Goal: Task Accomplishment & Management: Use online tool/utility

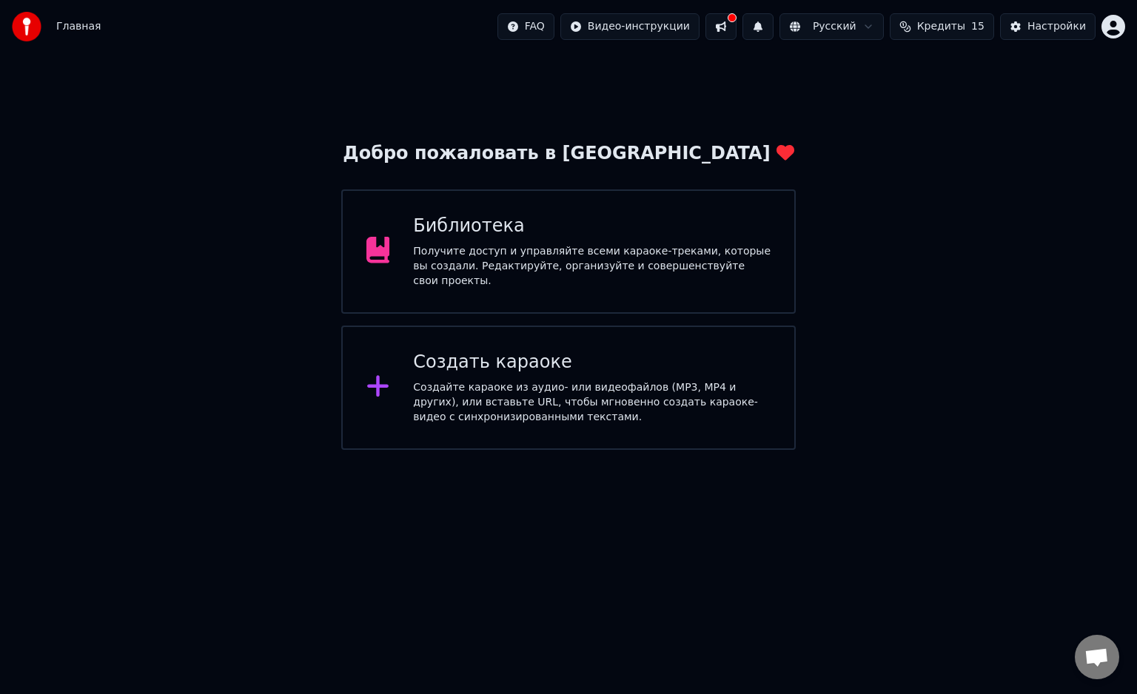
click at [639, 356] on div "Создать караоке" at bounding box center [591, 363] width 357 height 24
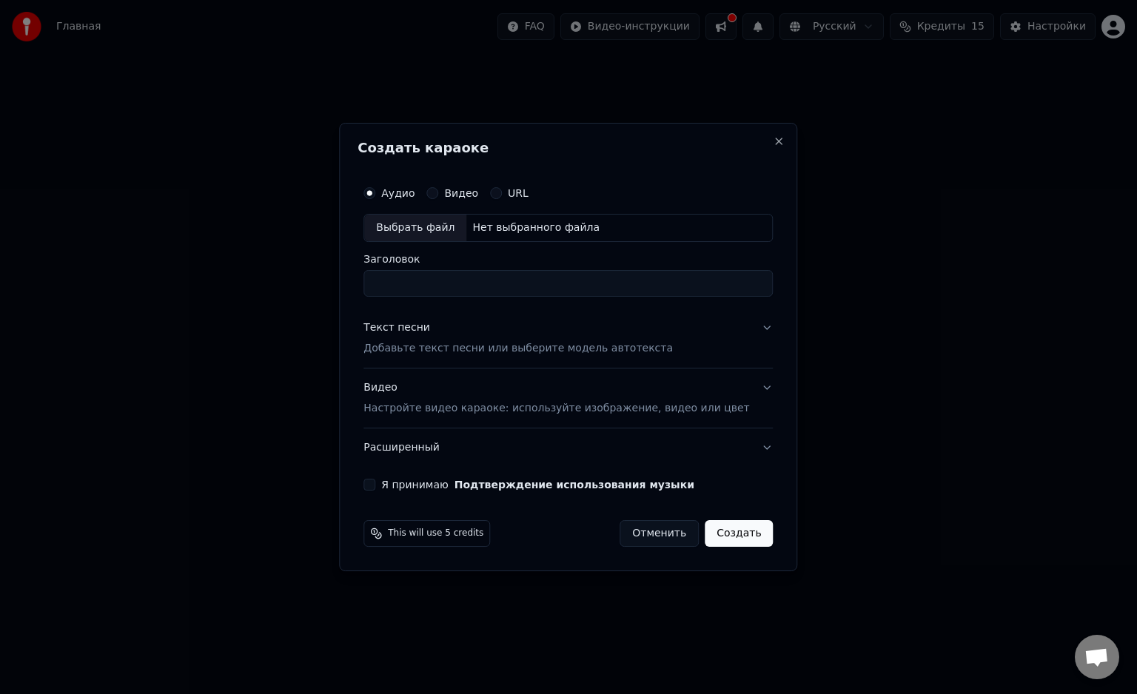
click at [568, 224] on div "Нет выбранного файла" at bounding box center [535, 228] width 139 height 15
type input "**********"
click at [743, 326] on button "Текст песни Добавьте текст песни или выберите модель автотекста" at bounding box center [567, 338] width 409 height 59
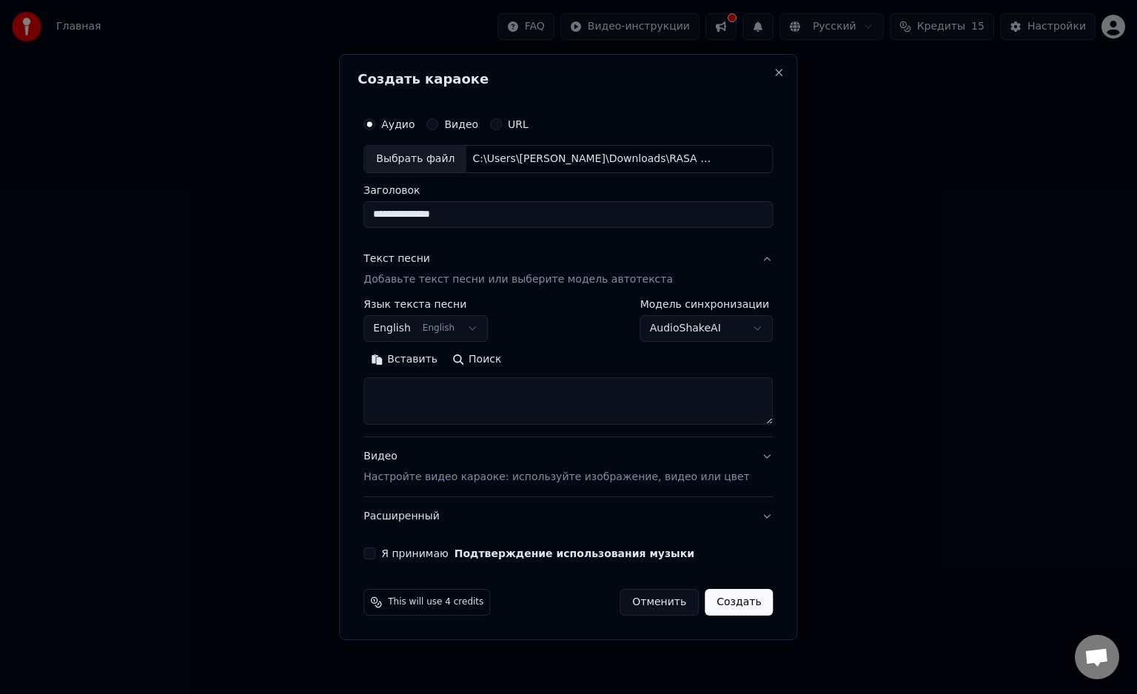
click at [477, 319] on body "**********" at bounding box center [568, 225] width 1137 height 450
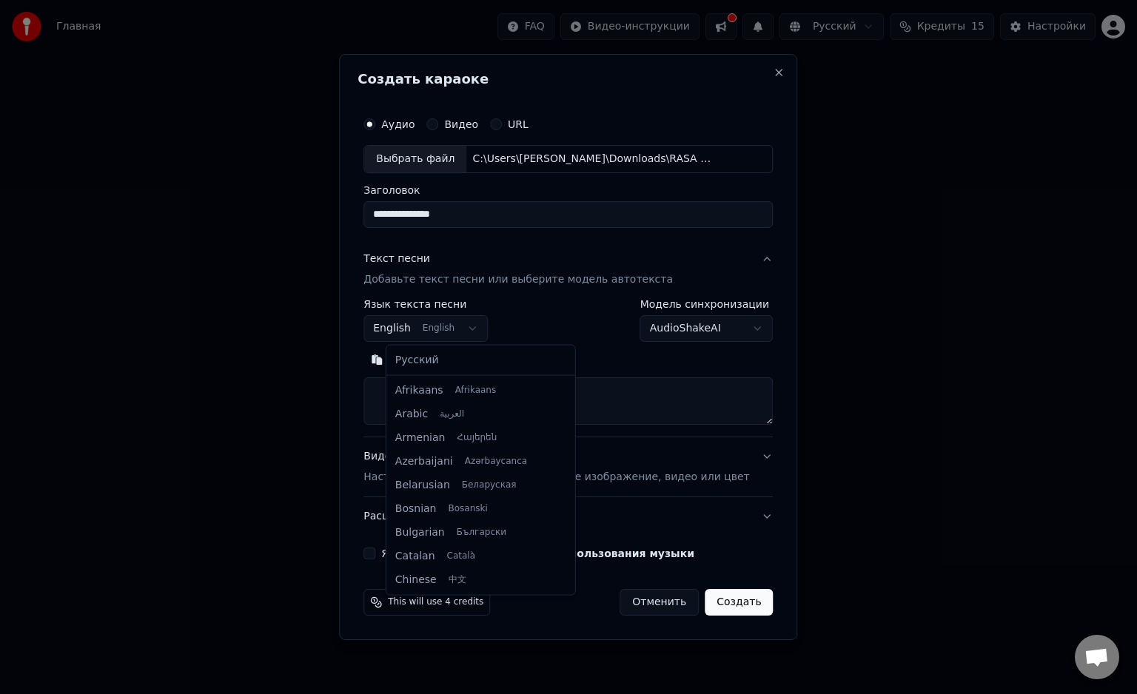
scroll to position [118, 0]
select select "**"
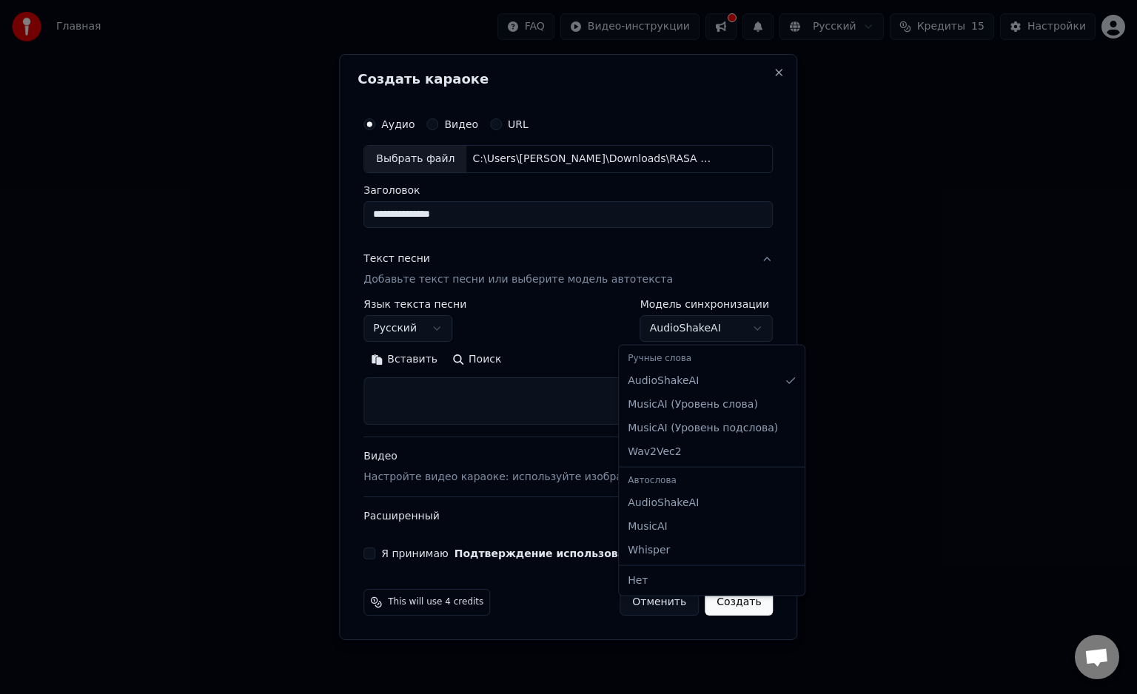
click at [672, 340] on body "**********" at bounding box center [568, 225] width 1137 height 450
select select "**********"
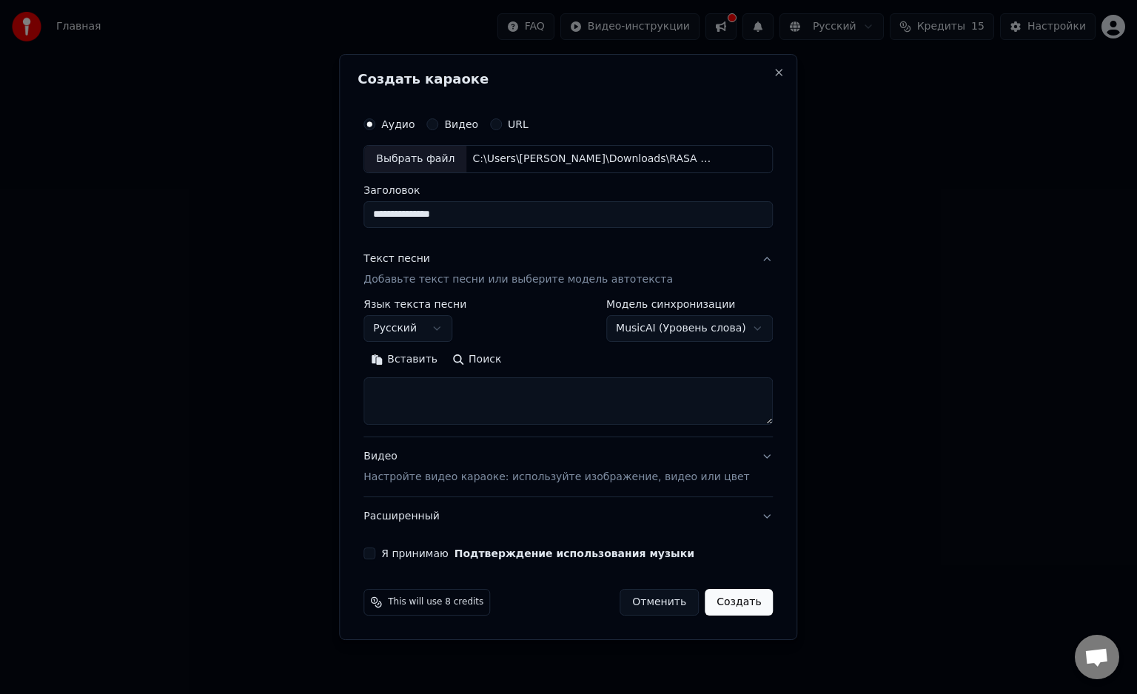
click at [414, 362] on button "Вставить" at bounding box center [403, 360] width 81 height 24
click at [742, 457] on button "Видео Настройте видео караоке: используйте изображение, видео или цвет" at bounding box center [567, 466] width 409 height 59
type textarea "**********"
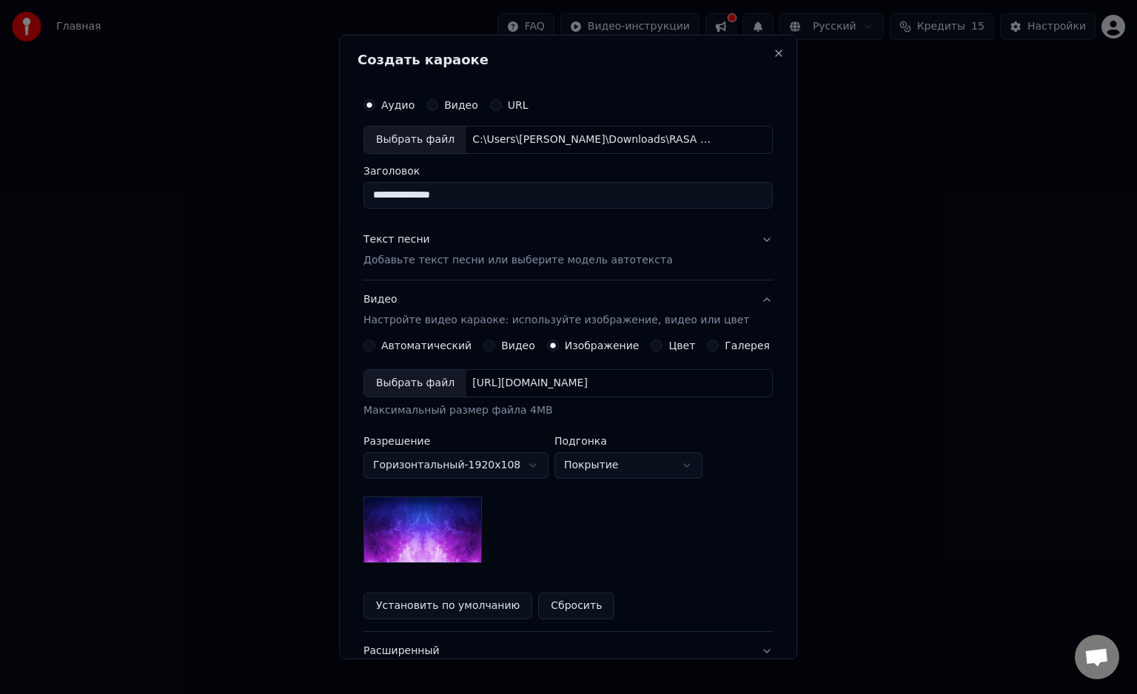
click at [483, 379] on div "[URL][DOMAIN_NAME]" at bounding box center [529, 383] width 127 height 15
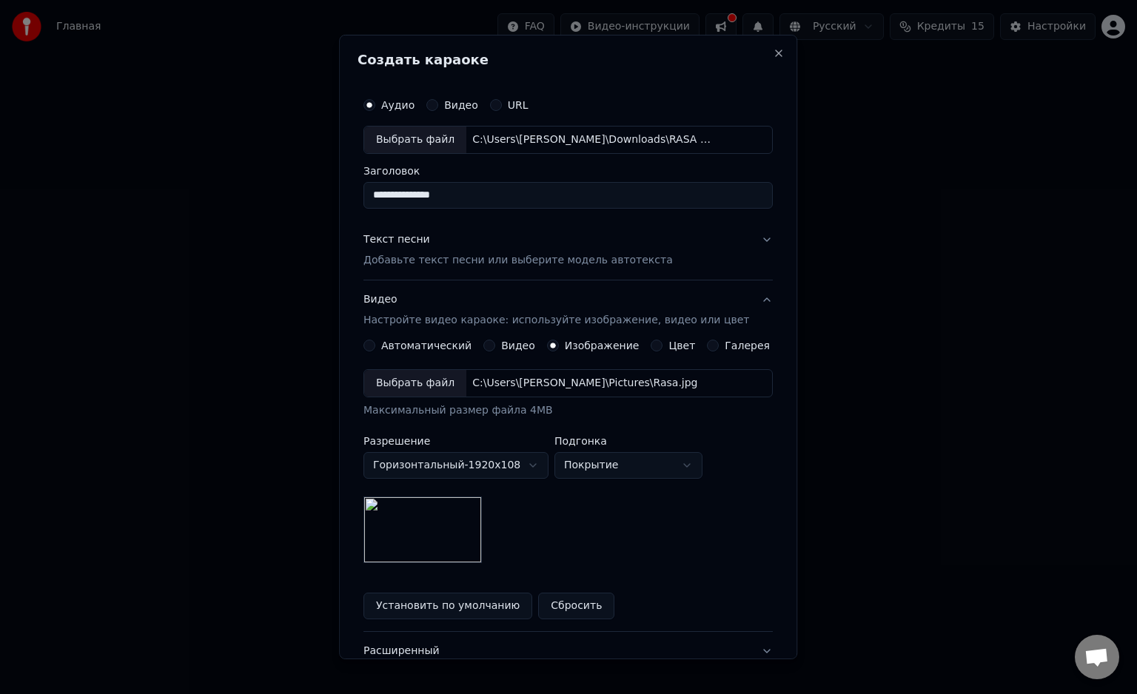
scroll to position [114, 0]
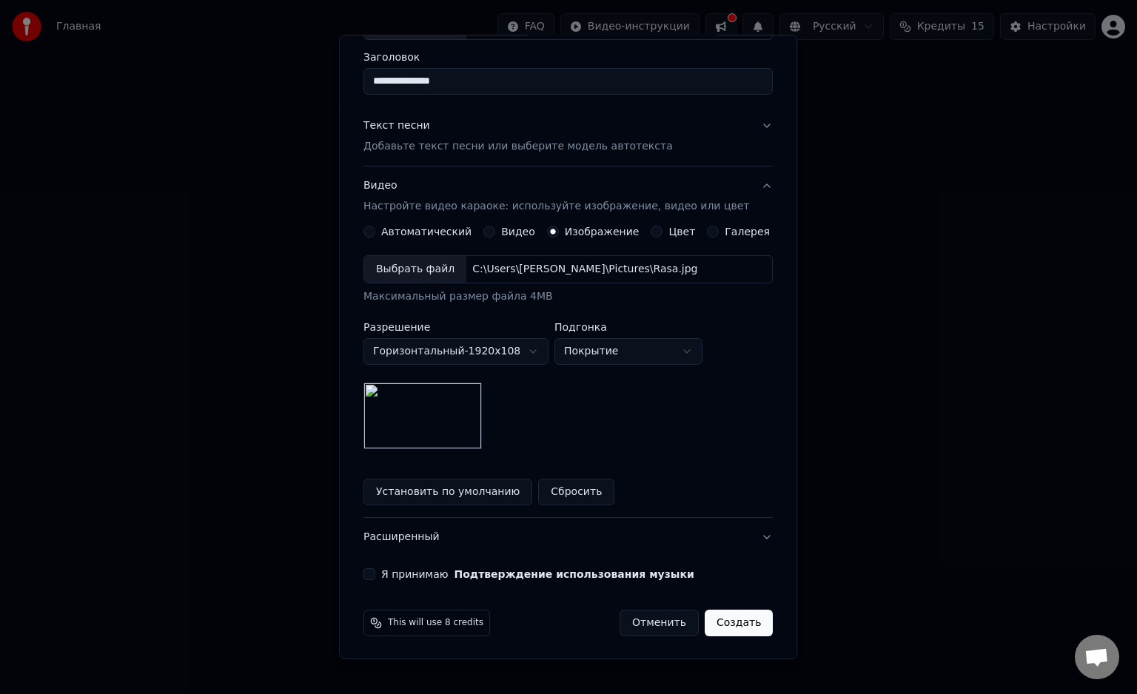
click at [375, 568] on button "Я принимаю Подтверждение использования музыки" at bounding box center [369, 574] width 12 height 12
click at [734, 620] on button "Создать" at bounding box center [739, 623] width 68 height 27
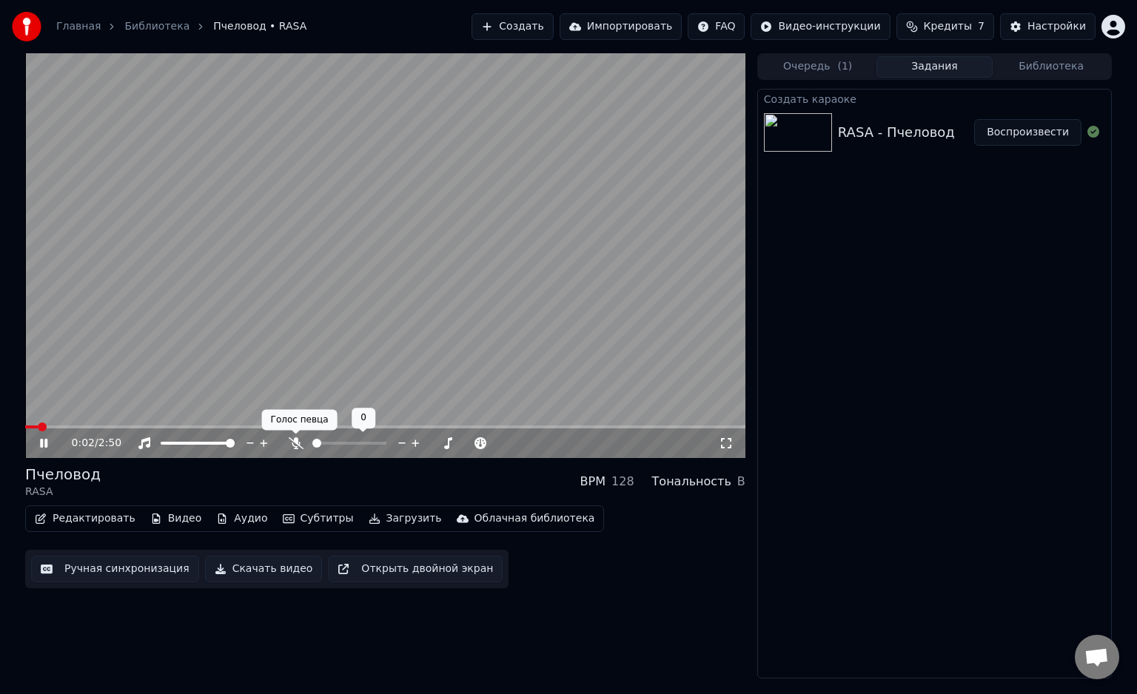
click at [292, 441] on icon at bounding box center [296, 443] width 15 height 12
click at [25, 423] on span at bounding box center [29, 427] width 9 height 9
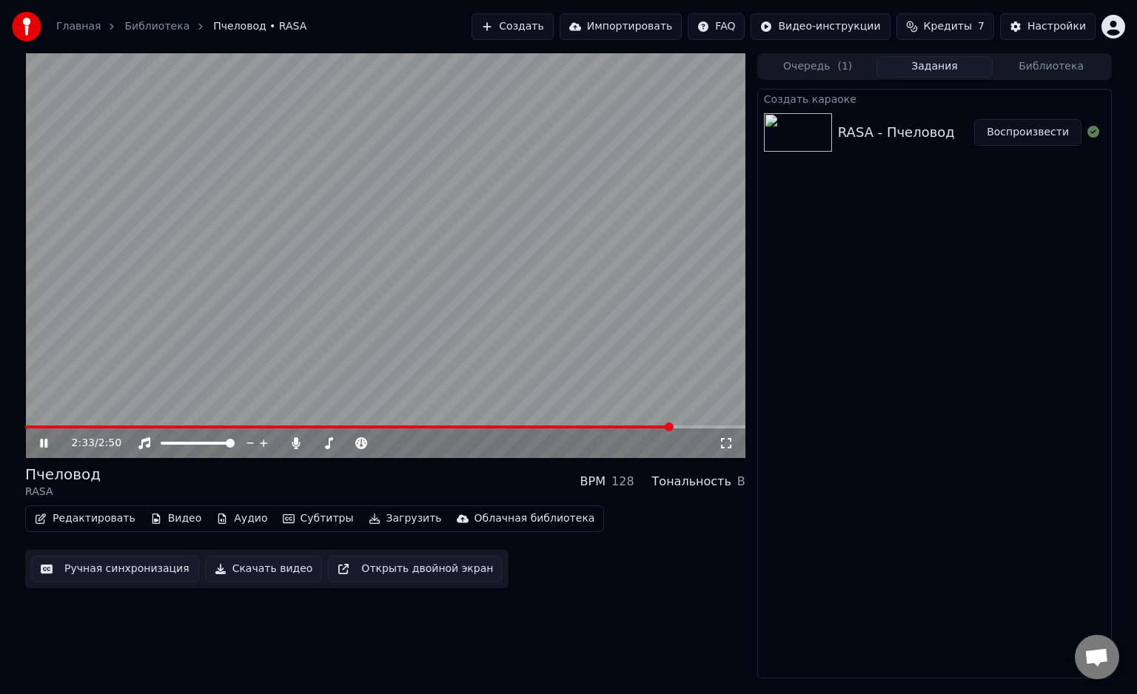
click at [702, 425] on video at bounding box center [385, 255] width 720 height 405
click at [702, 429] on div "2:33 / 2:50" at bounding box center [385, 443] width 720 height 30
click at [702, 428] on span at bounding box center [385, 427] width 720 height 3
click at [611, 346] on video at bounding box center [385, 255] width 720 height 405
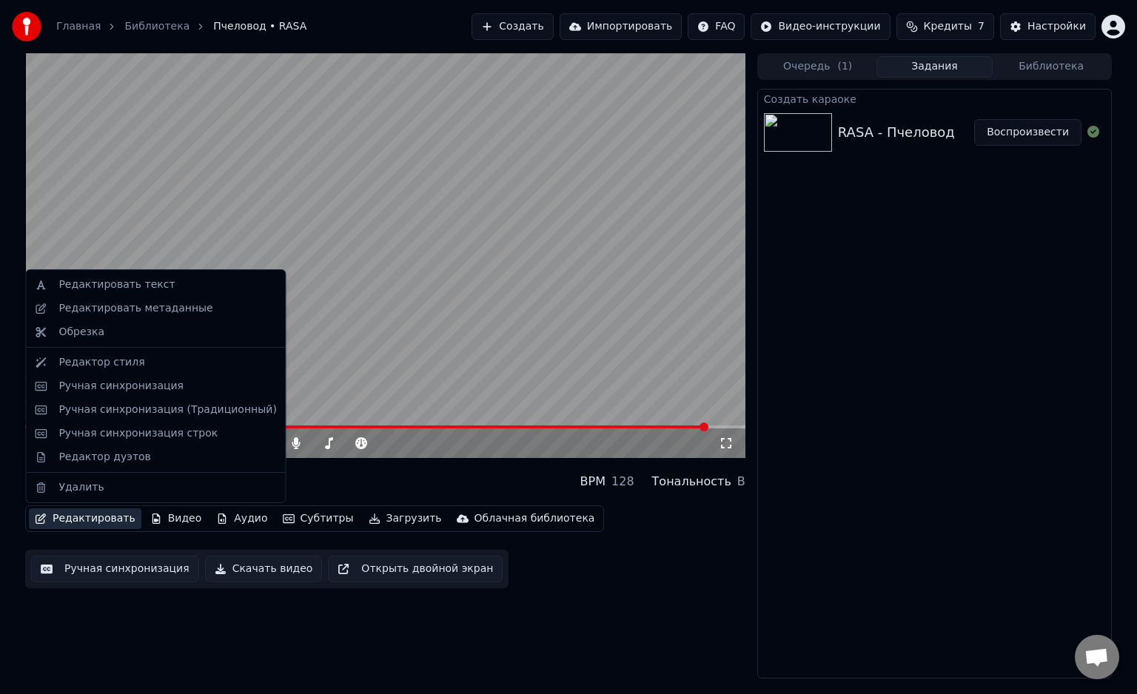
click at [67, 522] on button "Редактировать" at bounding box center [85, 518] width 112 height 21
click at [145, 388] on div "Ручная синхронизация" at bounding box center [120, 386] width 125 height 15
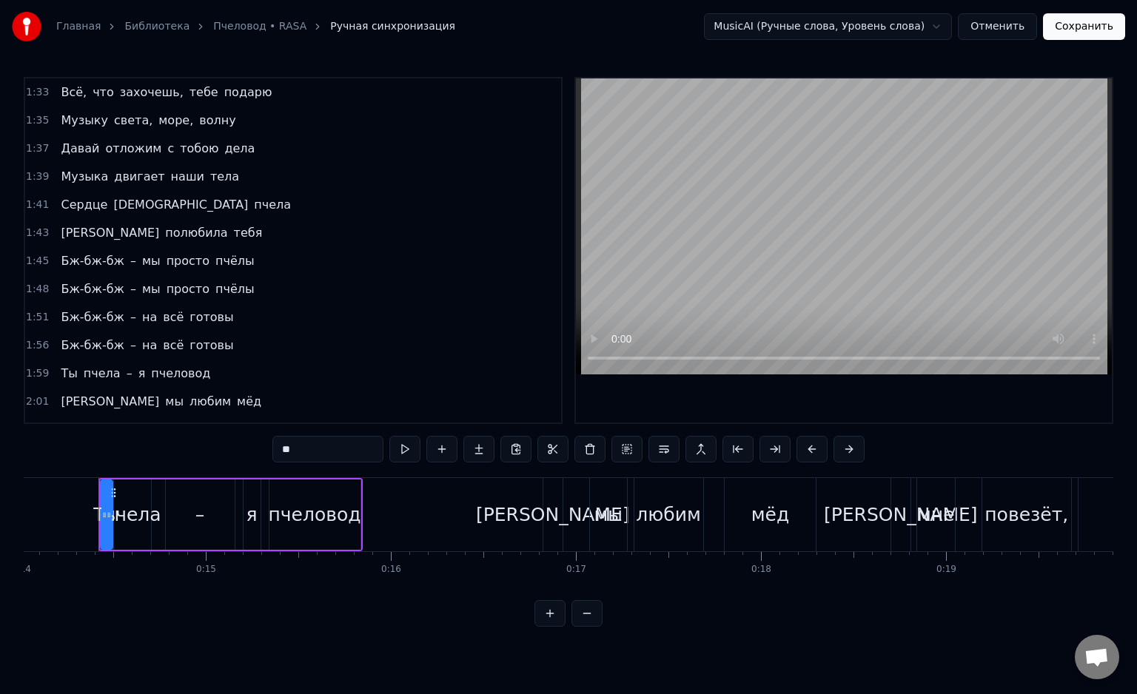
scroll to position [1017, 0]
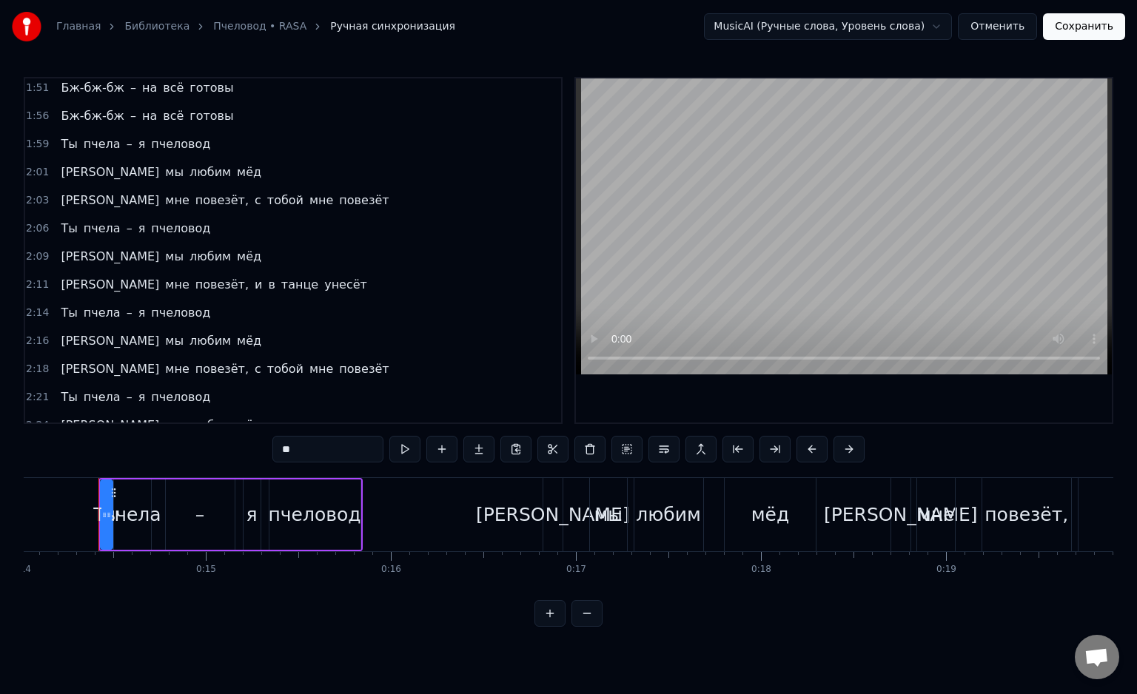
click at [323, 445] on span "унесёт" at bounding box center [346, 453] width 46 height 17
type input "******"
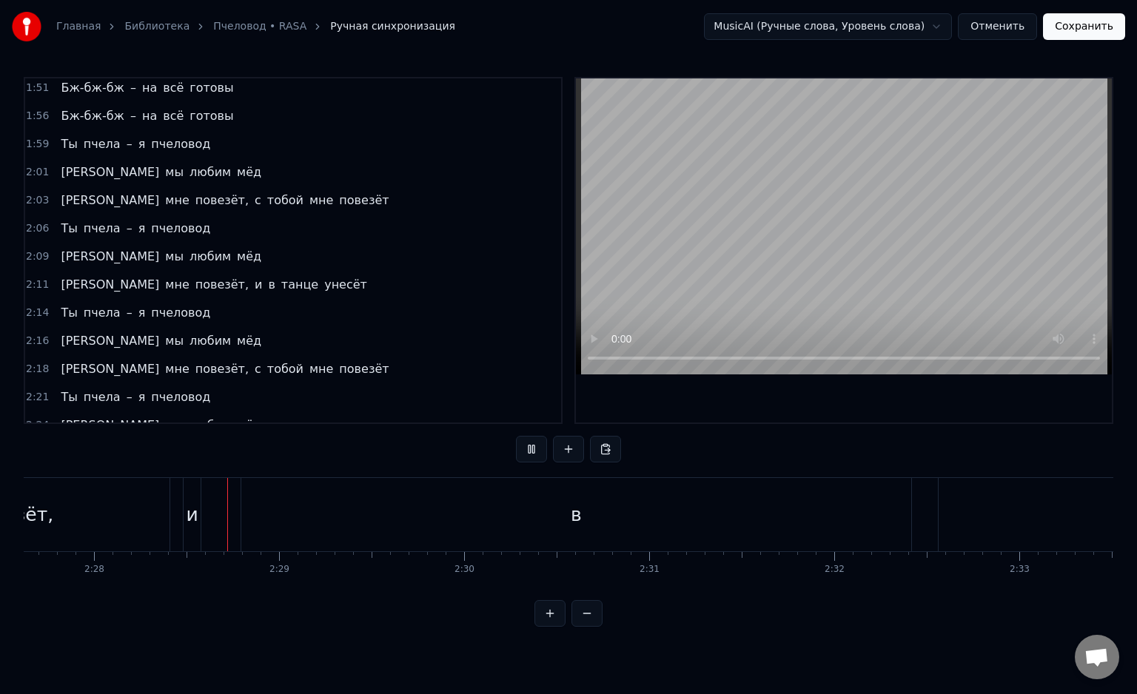
scroll to position [0, 27350]
click at [158, 522] on div "и" at bounding box center [152, 514] width 17 height 73
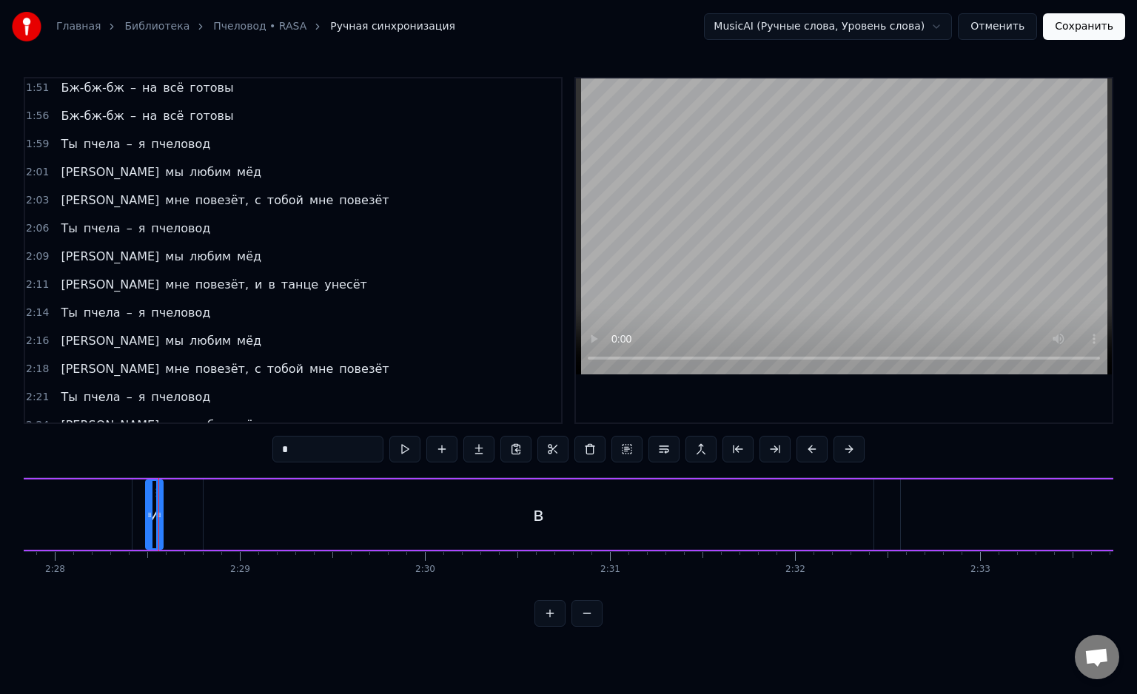
click at [426, 514] on div "в" at bounding box center [539, 515] width 670 height 70
drag, startPoint x: 870, startPoint y: 525, endPoint x: 243, endPoint y: 533, distance: 627.6
click at [243, 533] on div at bounding box center [242, 514] width 6 height 67
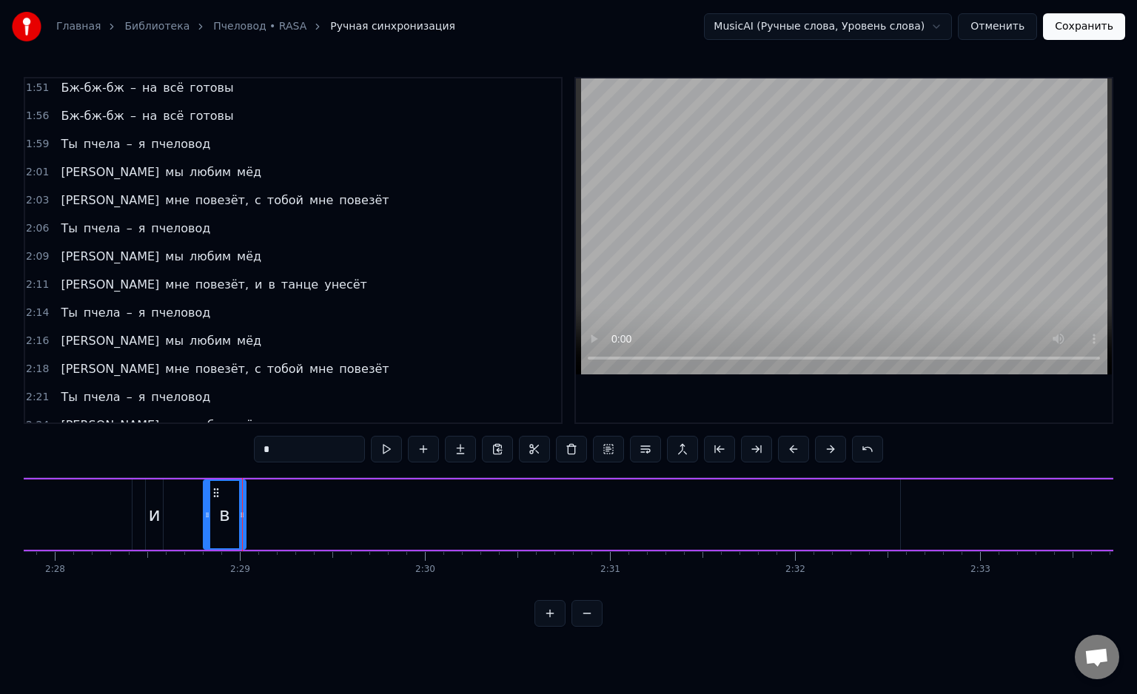
scroll to position [0, 27893]
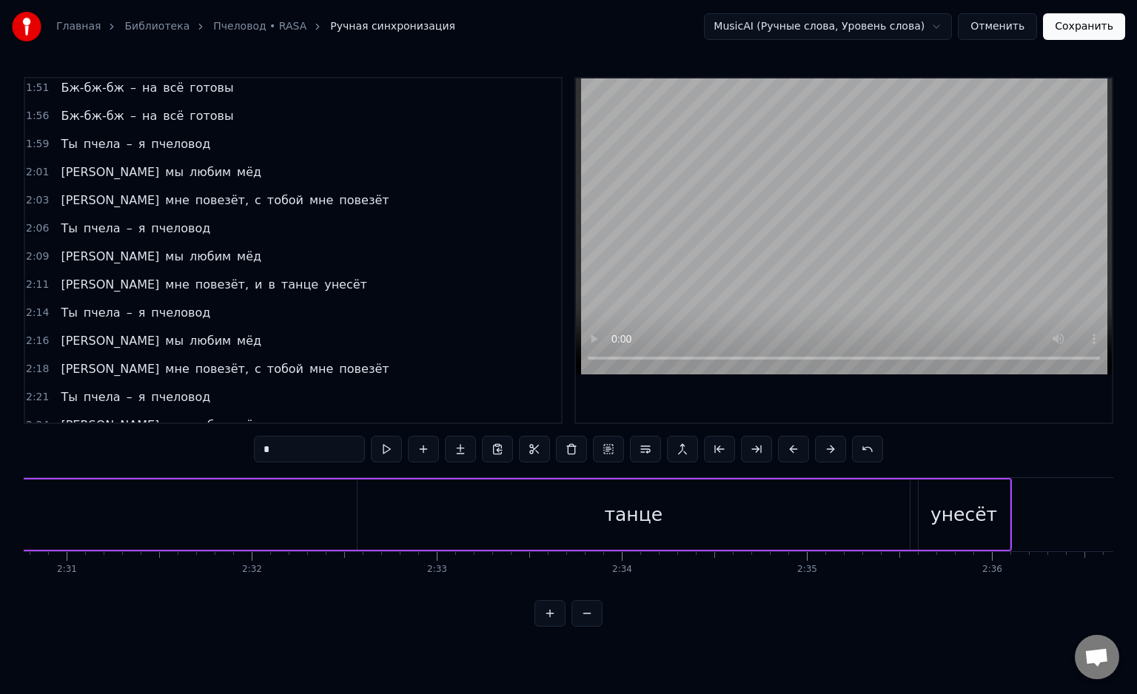
click at [724, 545] on div "танце" at bounding box center [633, 515] width 552 height 70
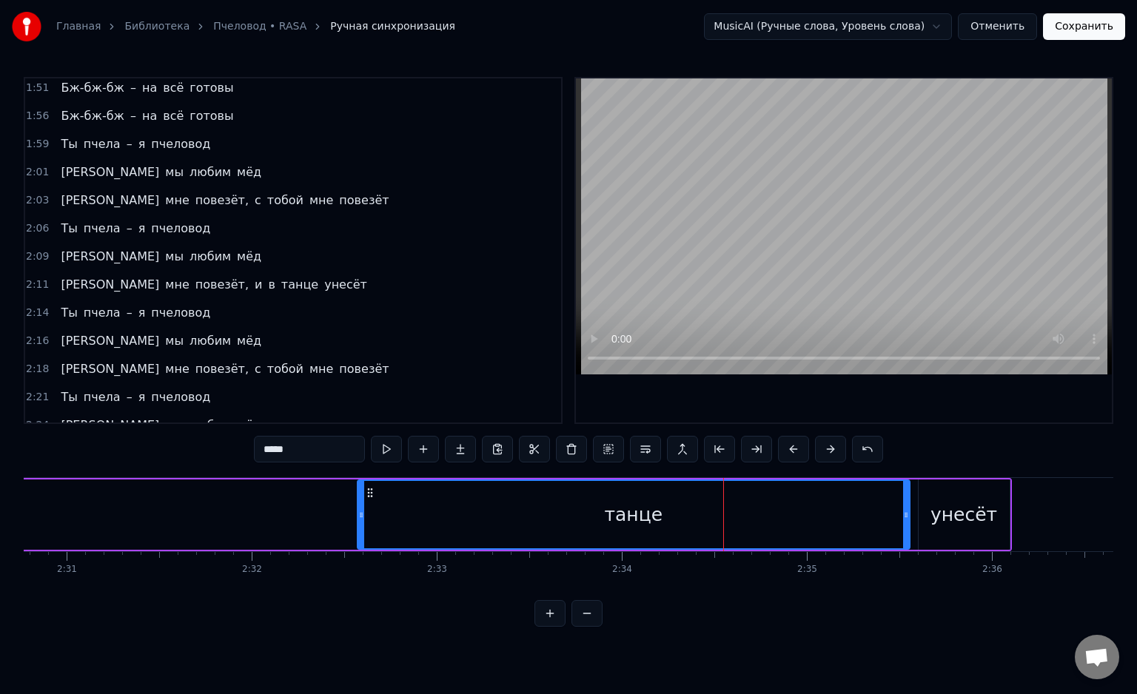
click at [1005, 516] on div "унесёт" at bounding box center [963, 515] width 91 height 70
type input "******"
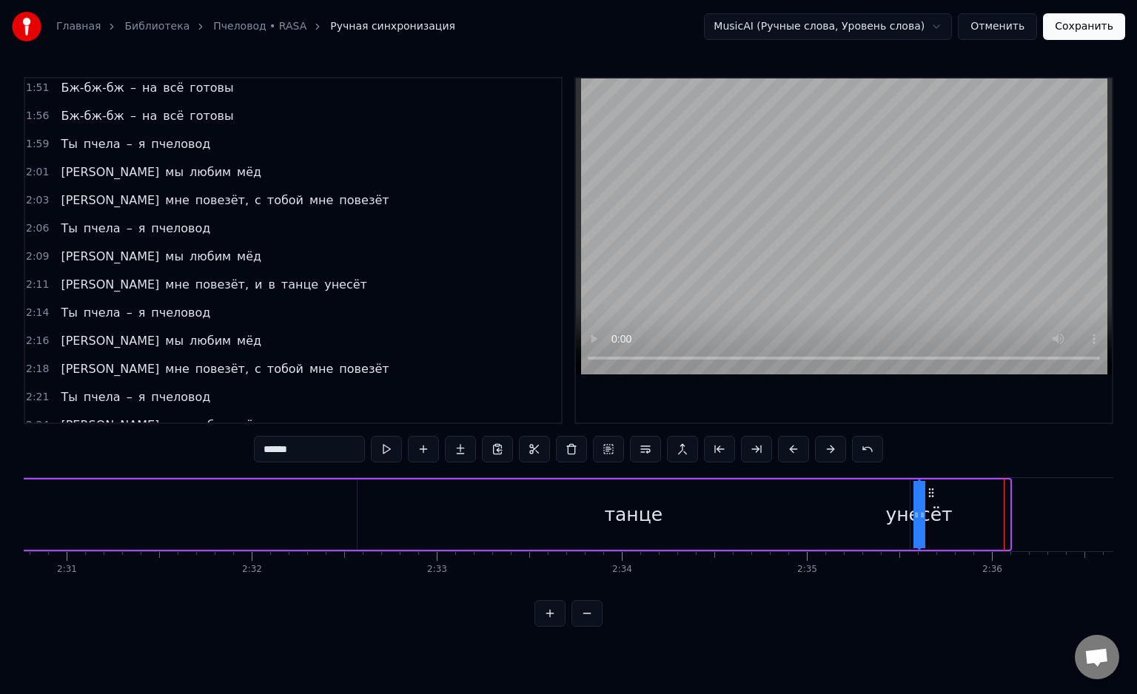
drag, startPoint x: 1005, startPoint y: 516, endPoint x: 760, endPoint y: 525, distance: 245.1
click at [742, 527] on div "А мне повезёт, и в танце унесёт" at bounding box center [96, 514] width 1829 height 73
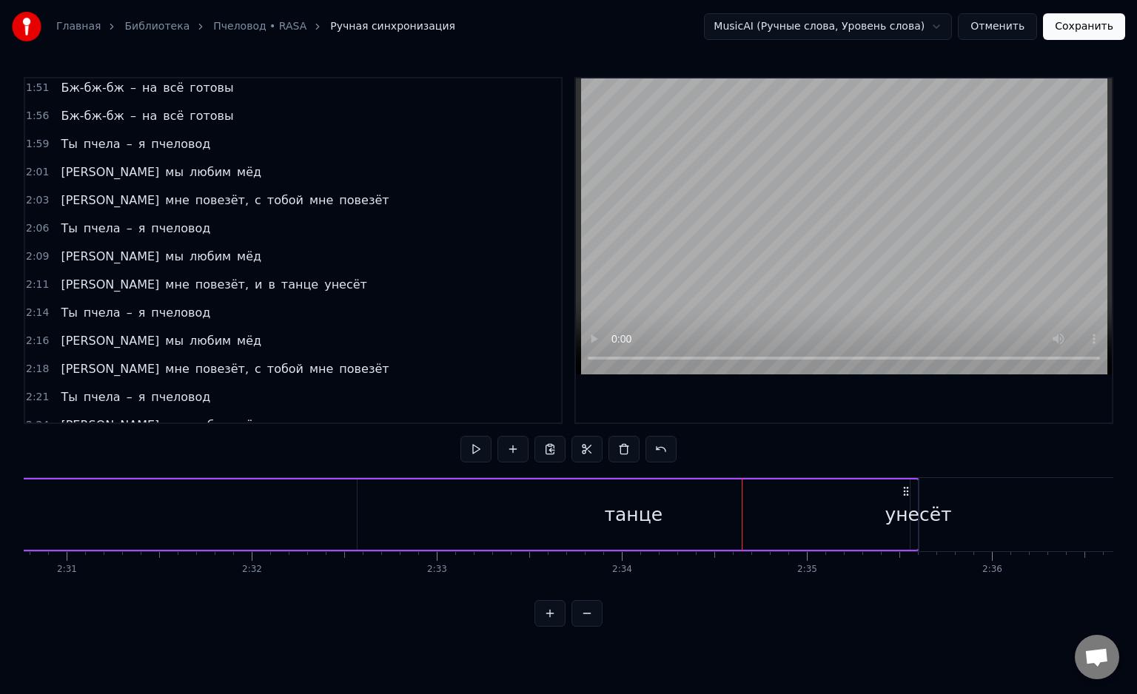
drag, startPoint x: 913, startPoint y: 518, endPoint x: 867, endPoint y: 522, distance: 46.8
click at [868, 522] on div "А мне повезёт, и в танце унесёт" at bounding box center [50, 514] width 1737 height 73
click at [863, 522] on div "танце" at bounding box center [633, 515] width 552 height 70
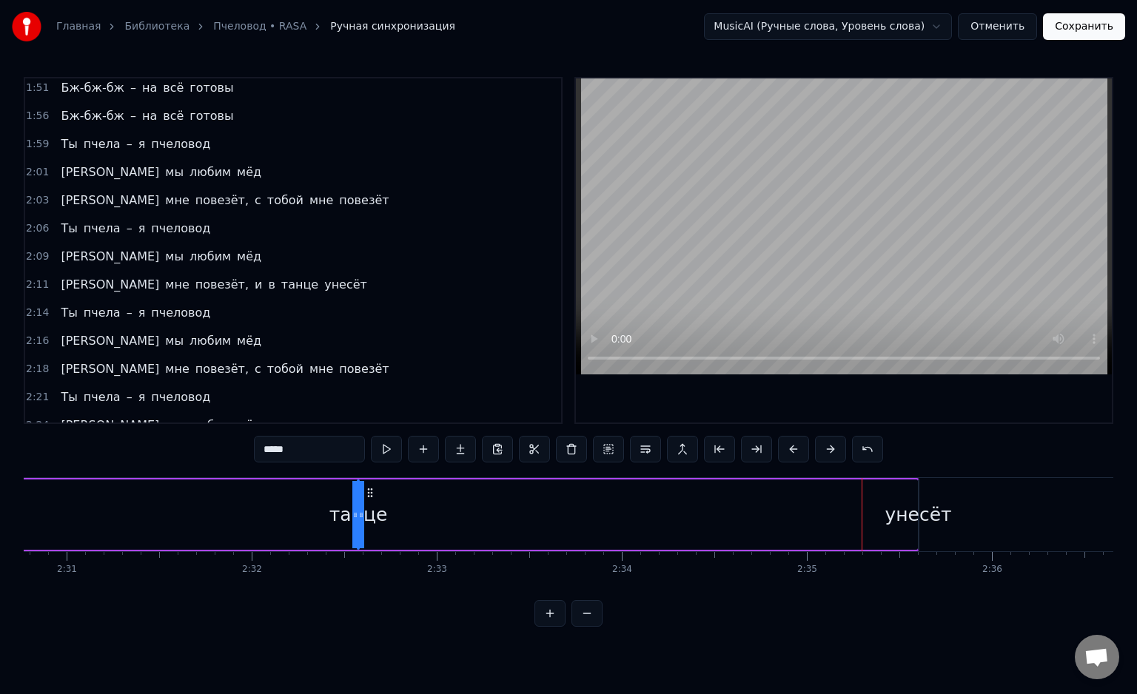
drag, startPoint x: 904, startPoint y: 521, endPoint x: 241, endPoint y: 517, distance: 663.1
click at [160, 513] on div "А мне повезёт, и в танце унесёт" at bounding box center [50, 514] width 1737 height 73
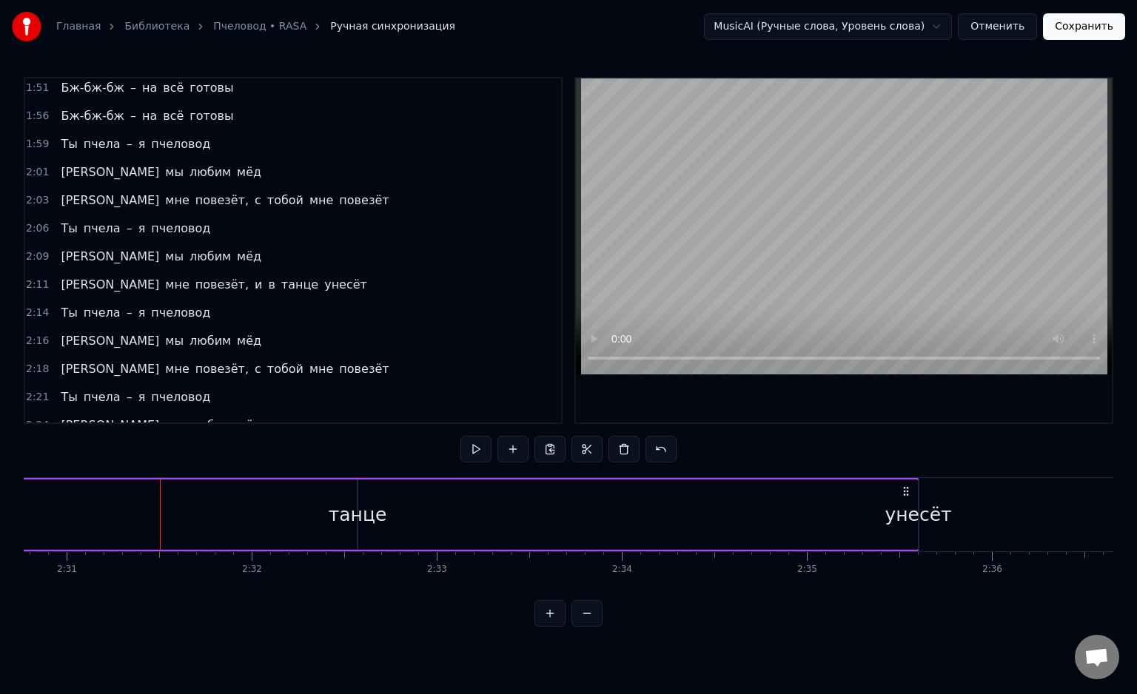
click at [914, 520] on div "унесёт" at bounding box center [917, 515] width 67 height 28
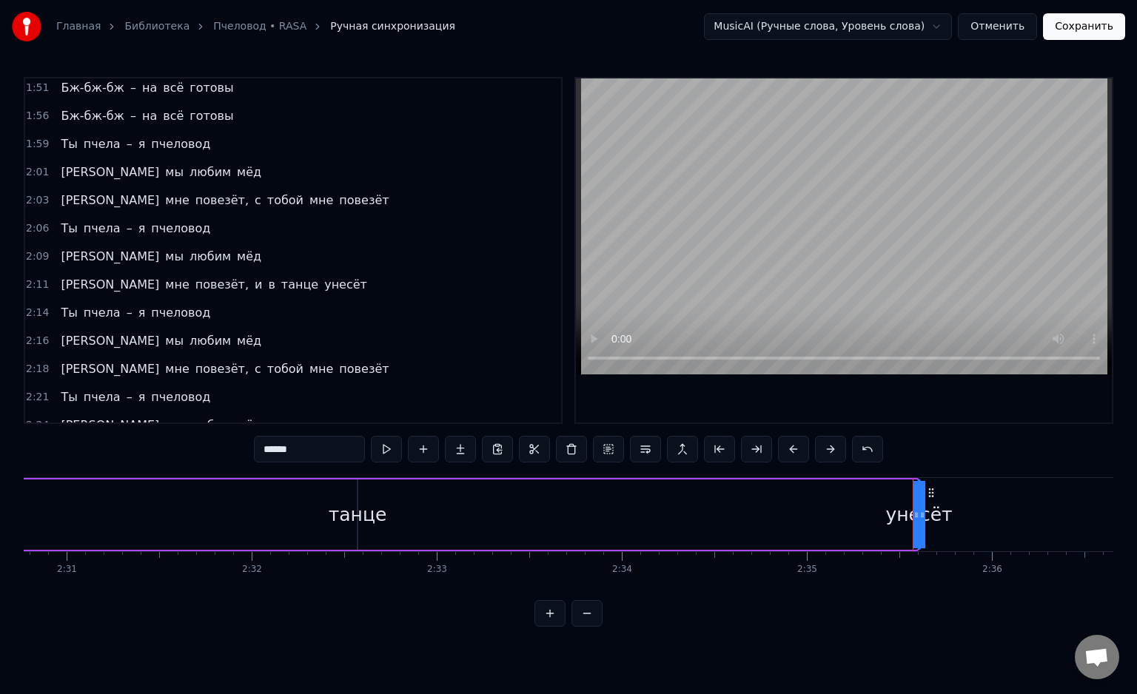
drag, startPoint x: 916, startPoint y: 521, endPoint x: 854, endPoint y: 520, distance: 62.2
click at [750, 528] on div "А мне повезёт, и в танце унесёт" at bounding box center [50, 514] width 1737 height 73
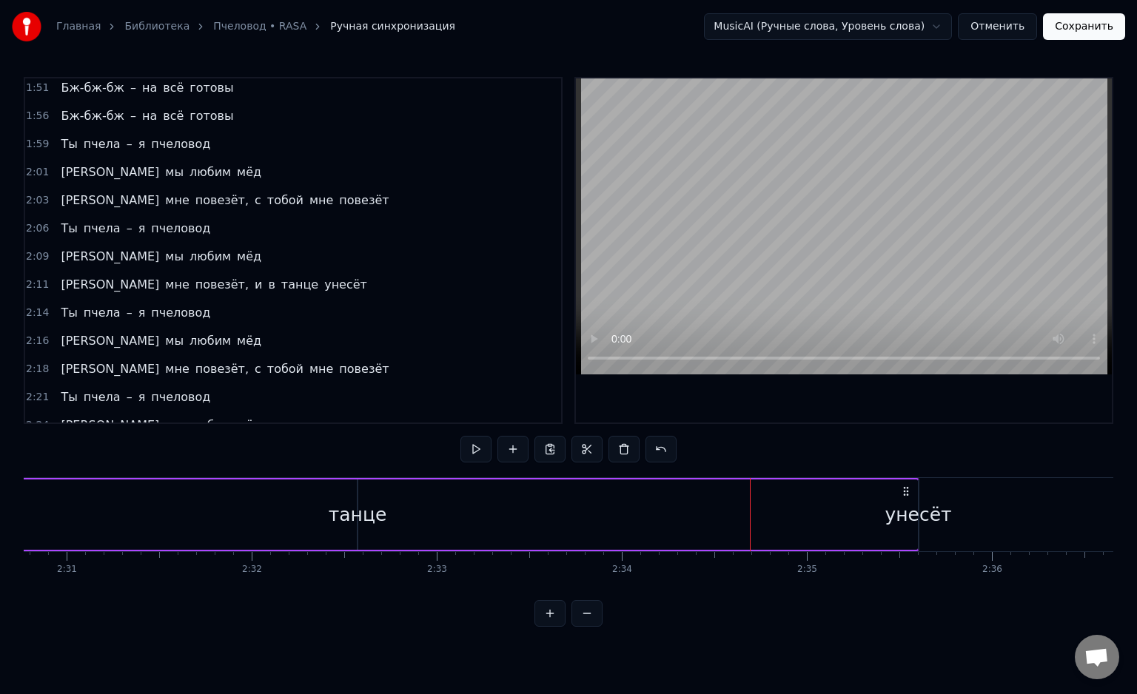
click at [912, 520] on div "унесёт" at bounding box center [917, 515] width 67 height 28
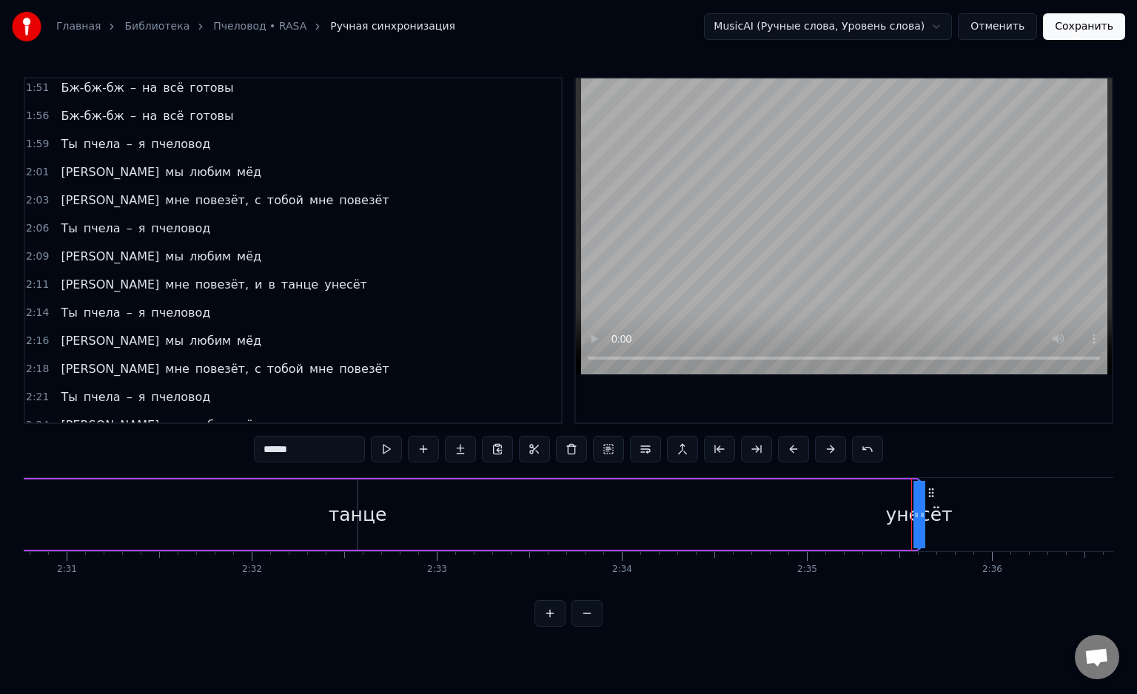
drag, startPoint x: 913, startPoint y: 518, endPoint x: 898, endPoint y: 519, distance: 14.8
click at [870, 524] on div "А мне повезёт, и в танце унесёт" at bounding box center [50, 514] width 1737 height 73
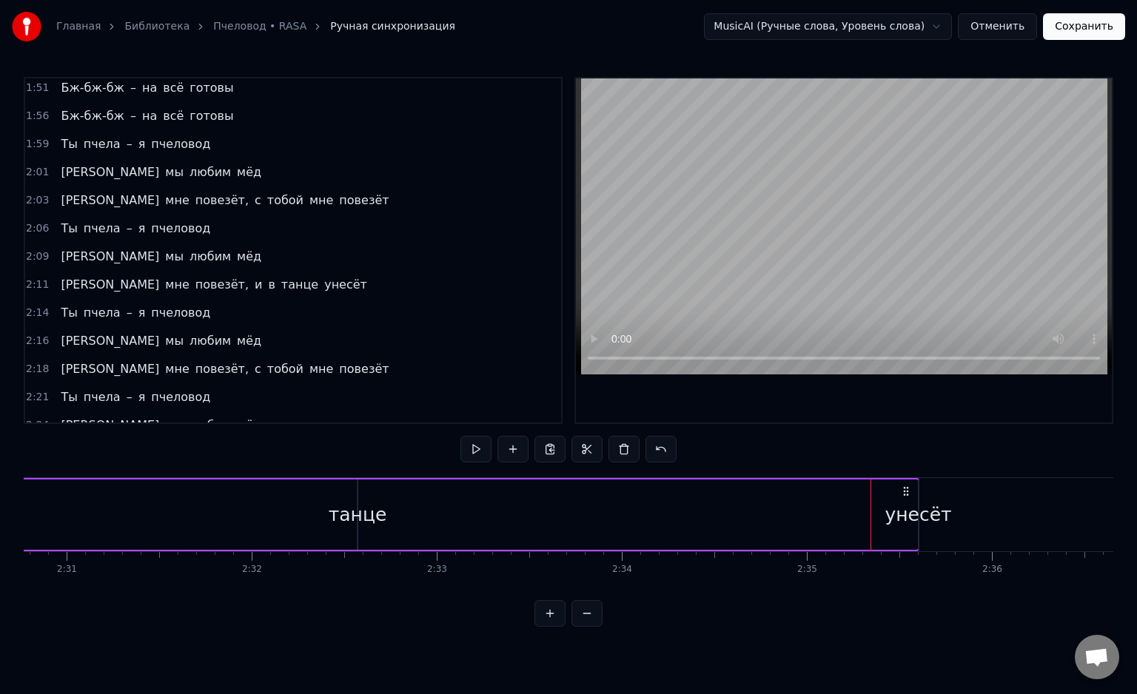
click at [912, 518] on div "унесёт" at bounding box center [917, 515] width 67 height 28
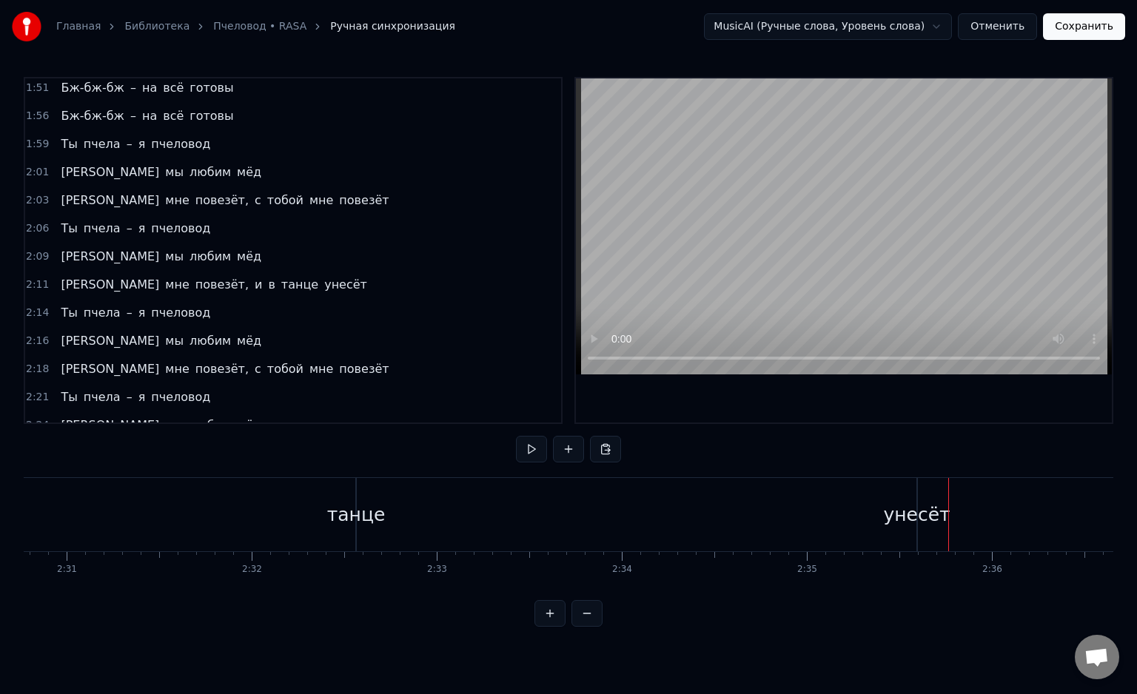
click at [913, 515] on div "унесёт" at bounding box center [916, 515] width 67 height 28
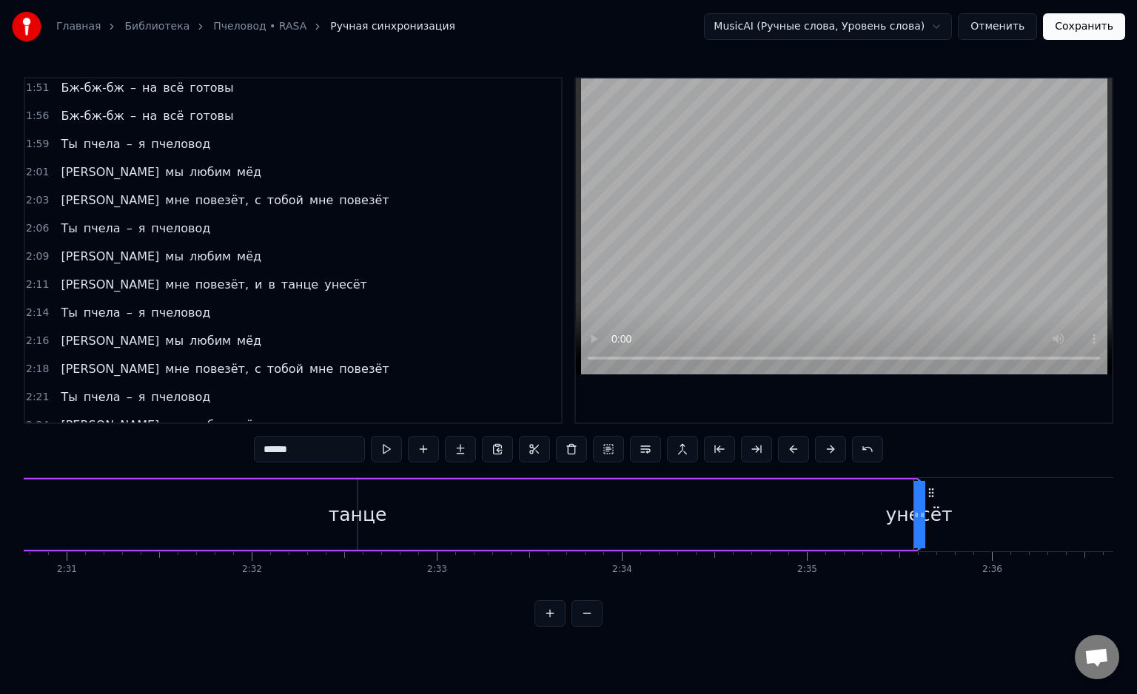
drag, startPoint x: 919, startPoint y: 516, endPoint x: 929, endPoint y: 518, distance: 10.6
click at [919, 518] on div "унесёт" at bounding box center [919, 514] width 0 height 67
drag, startPoint x: 916, startPoint y: 517, endPoint x: 950, endPoint y: 525, distance: 35.2
click at [950, 525] on div "унесёт" at bounding box center [934, 514] width 31 height 67
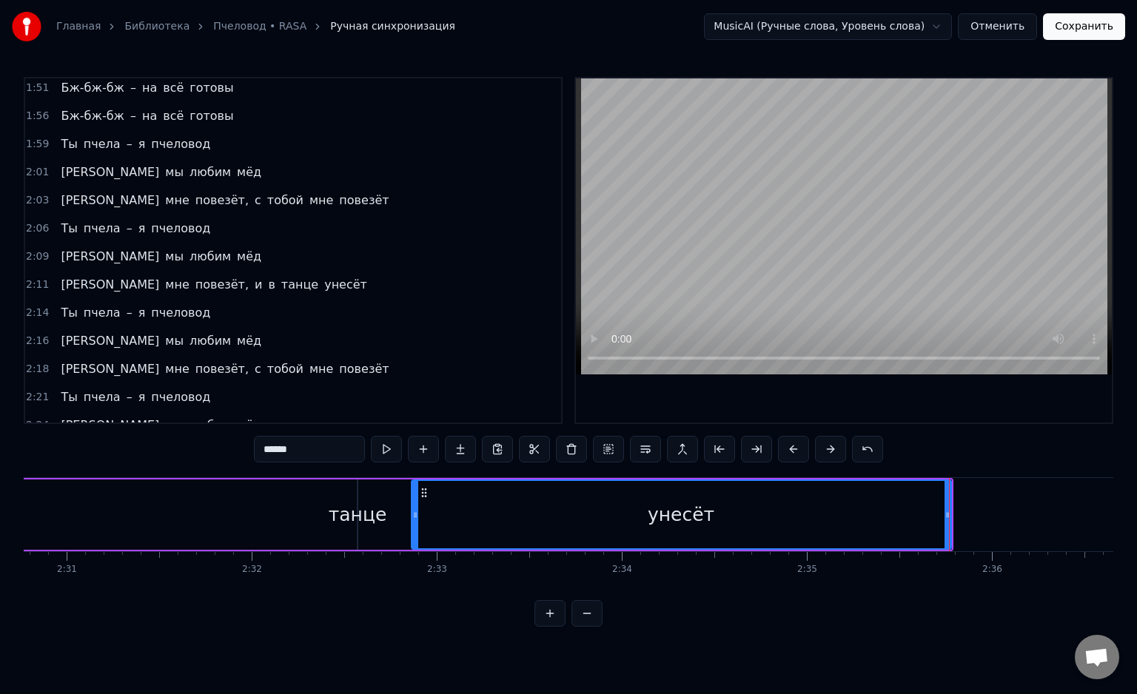
drag, startPoint x: 920, startPoint y: 521, endPoint x: 530, endPoint y: 538, distance: 390.4
click at [417, 534] on div at bounding box center [415, 514] width 6 height 67
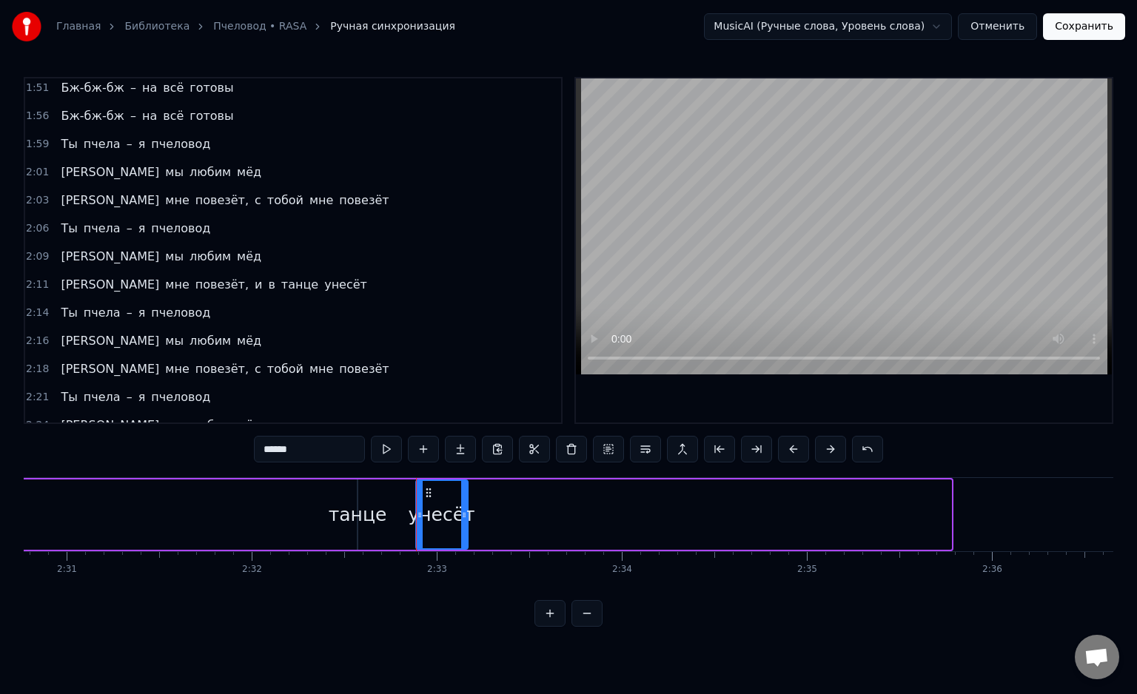
drag, startPoint x: 947, startPoint y: 518, endPoint x: 464, endPoint y: 530, distance: 483.4
click at [464, 530] on div at bounding box center [464, 514] width 6 height 67
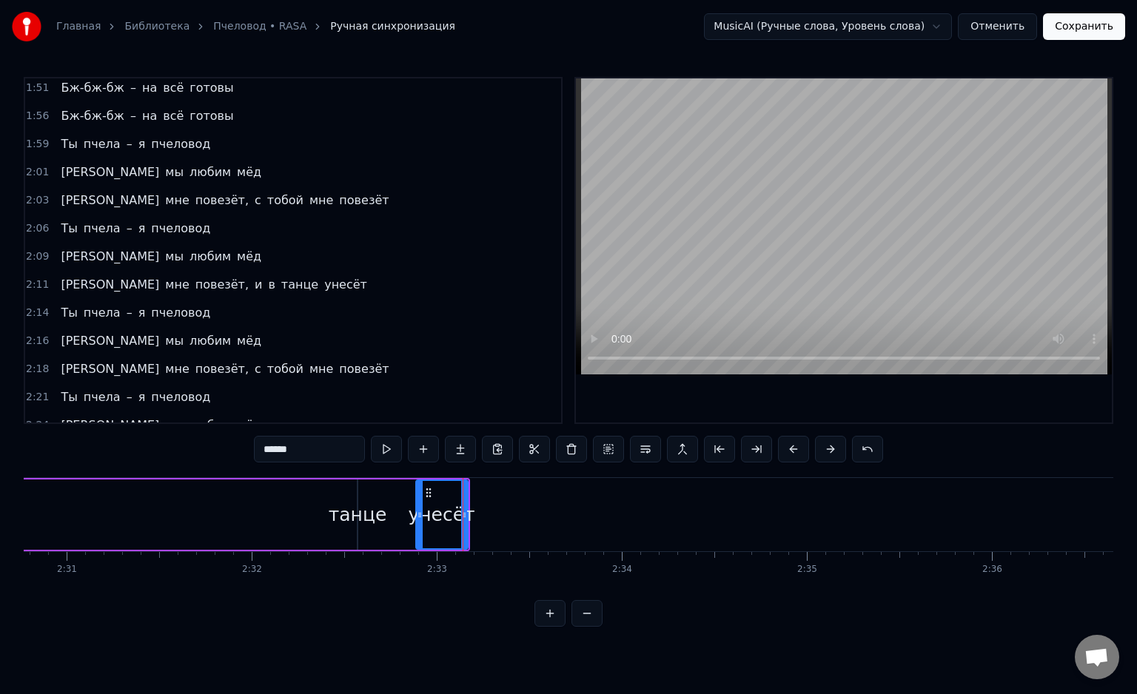
drag, startPoint x: 1003, startPoint y: 601, endPoint x: 985, endPoint y: 598, distance: 18.7
click at [985, 598] on div "0:14 Ты пчела – я пчеловод 0:16 А мы любим мёд 0:18 А мне повезёт, с тобой мне …" at bounding box center [568, 352] width 1089 height 550
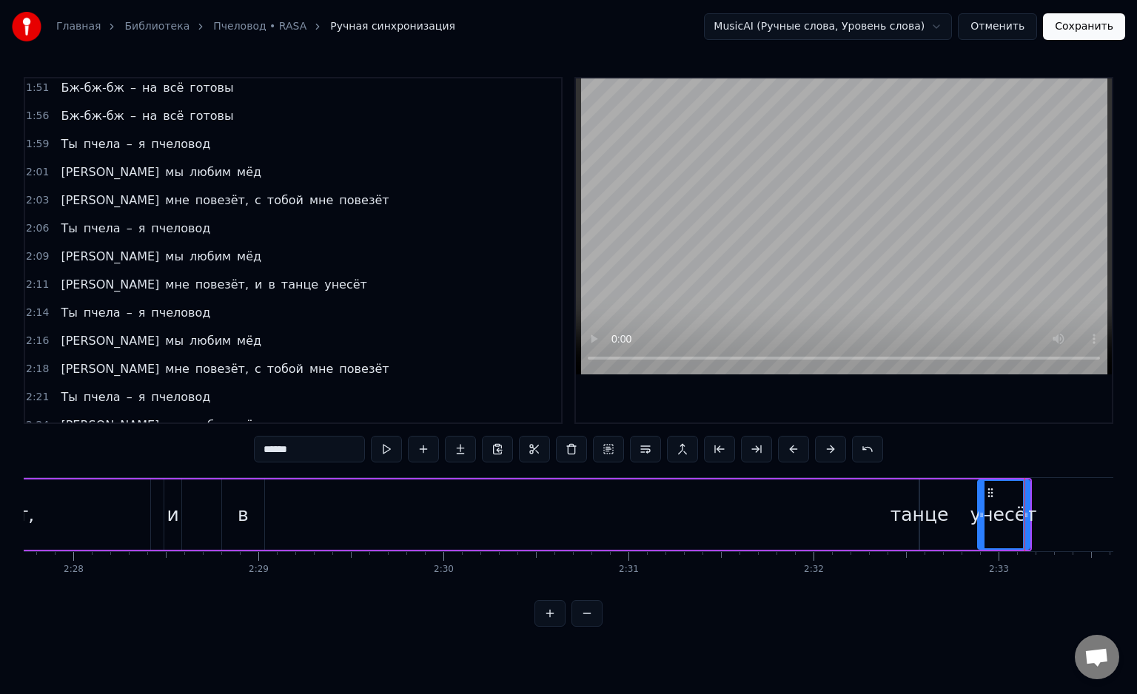
scroll to position [0, 27174]
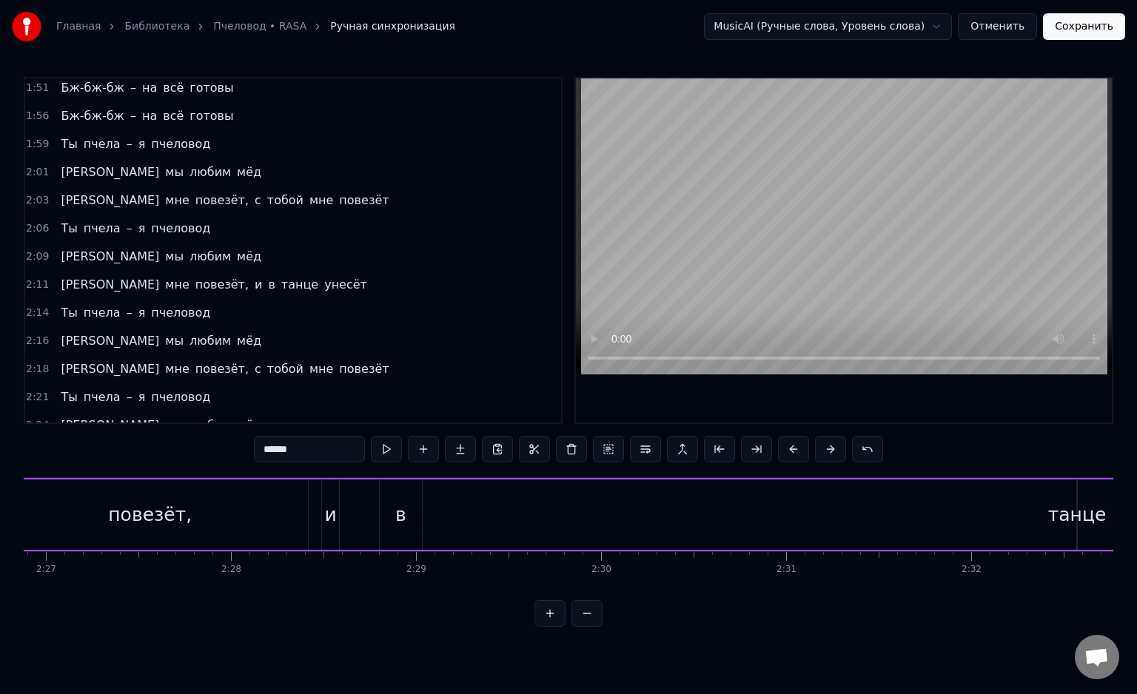
click at [1051, 521] on div "А мне повезёт, и в танце унесёт" at bounding box center [546, 514] width 1288 height 73
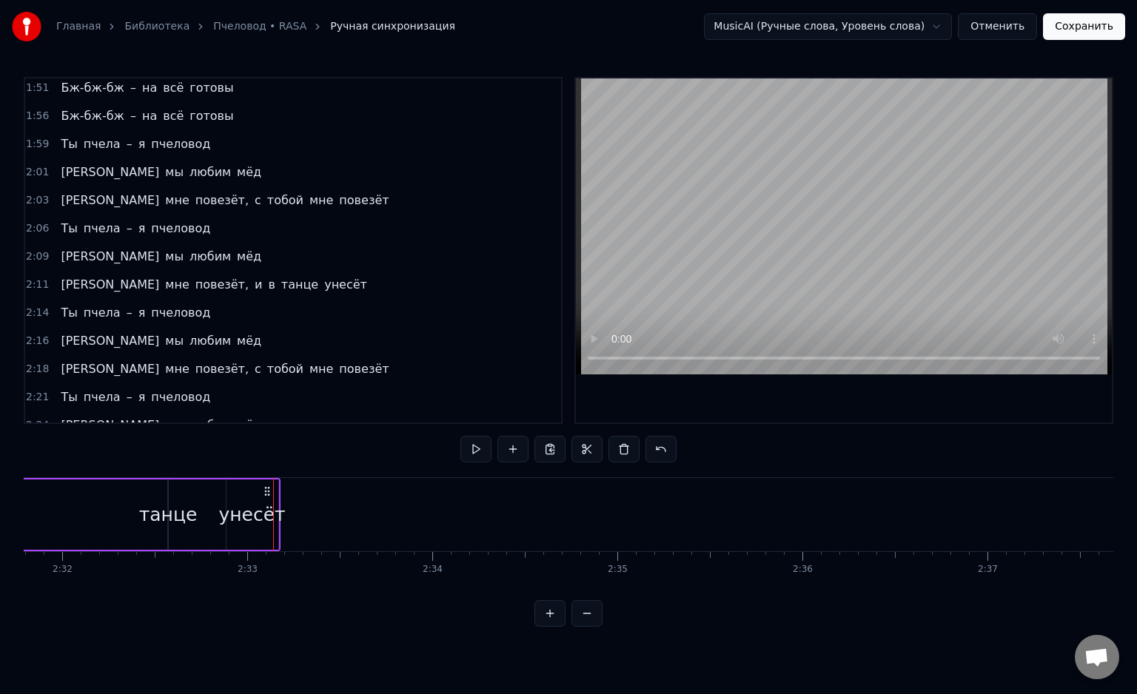
scroll to position [0, 28127]
click at [266, 445] on span "в" at bounding box center [271, 453] width 10 height 17
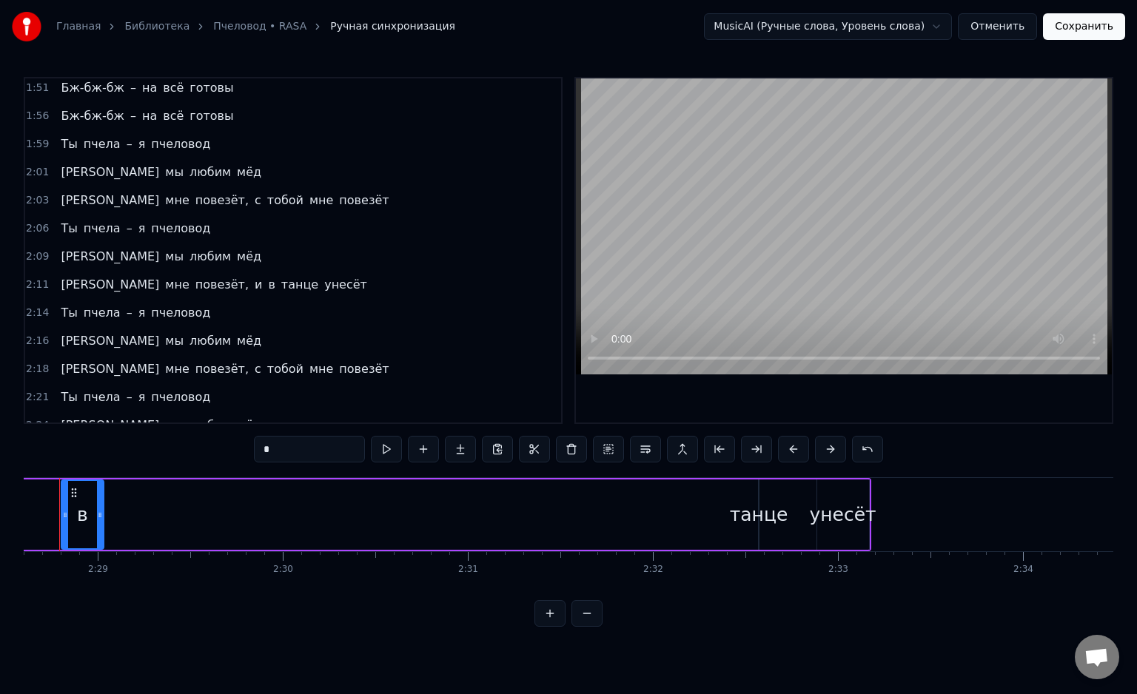
scroll to position [0, 27452]
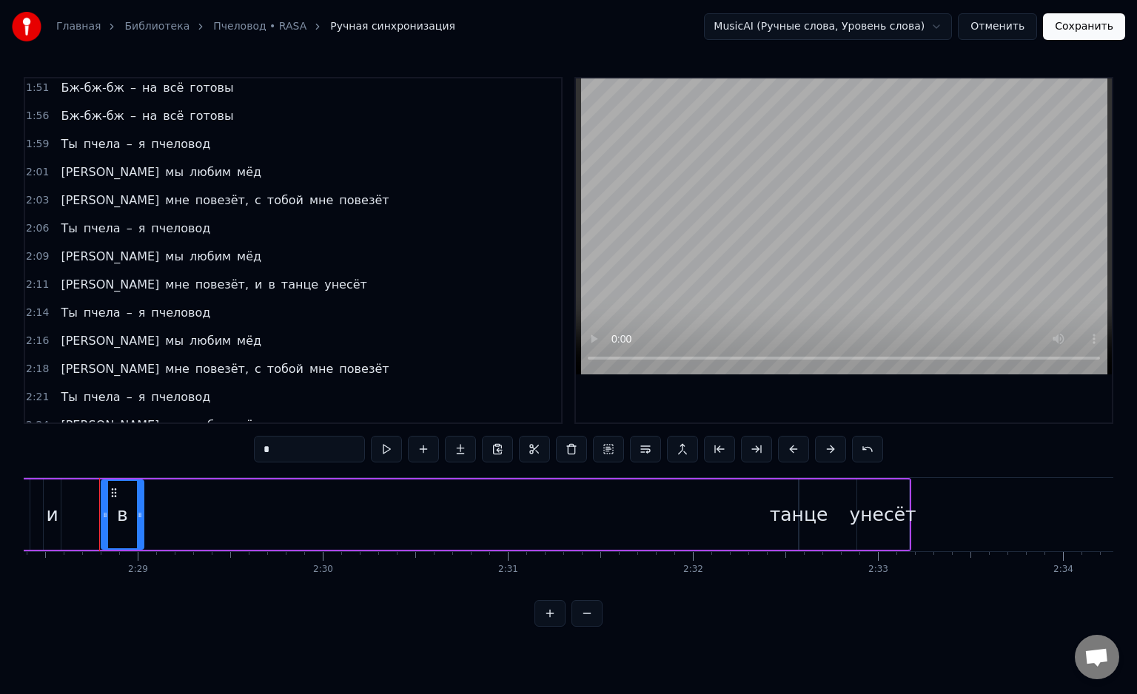
click at [790, 527] on div "танце" at bounding box center [799, 515] width 58 height 28
type input "*****"
drag, startPoint x: 793, startPoint y: 520, endPoint x: 767, endPoint y: 504, distance: 30.8
click at [717, 513] on div "А мне повезёт, и в танце унесёт" at bounding box center [267, 514] width 1288 height 73
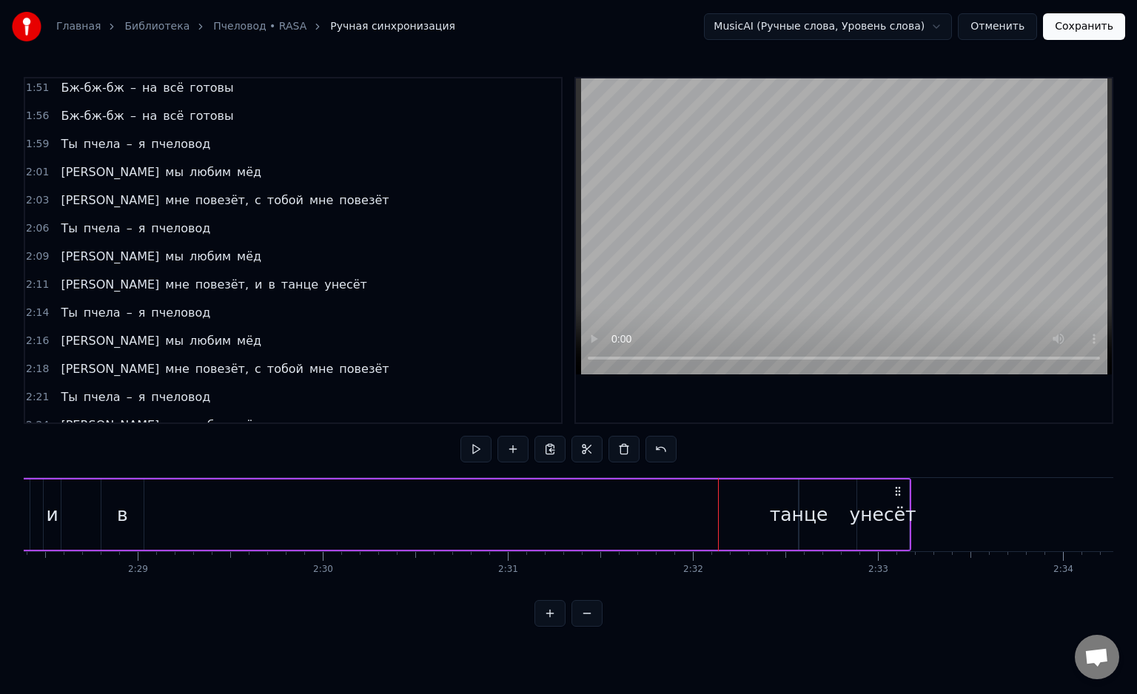
click at [799, 515] on div "танце" at bounding box center [799, 515] width 58 height 28
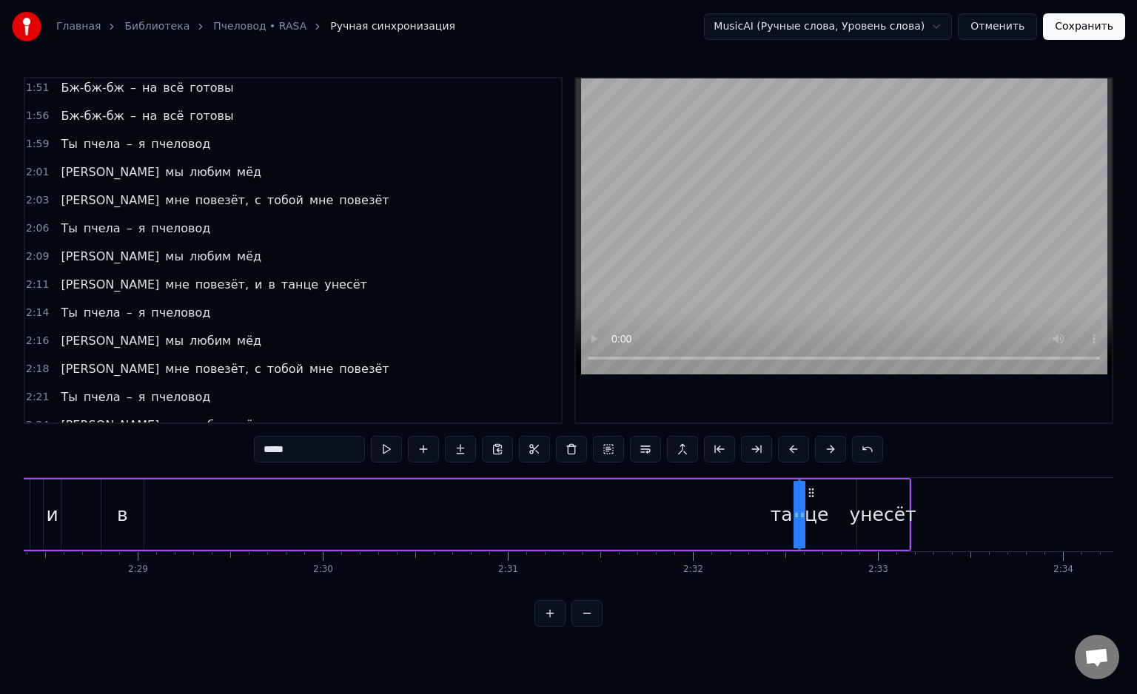
drag, startPoint x: 800, startPoint y: 515, endPoint x: 827, endPoint y: 518, distance: 27.5
click at [883, 520] on div "А мне повезёт, и в танце унесёт" at bounding box center [267, 514] width 1288 height 73
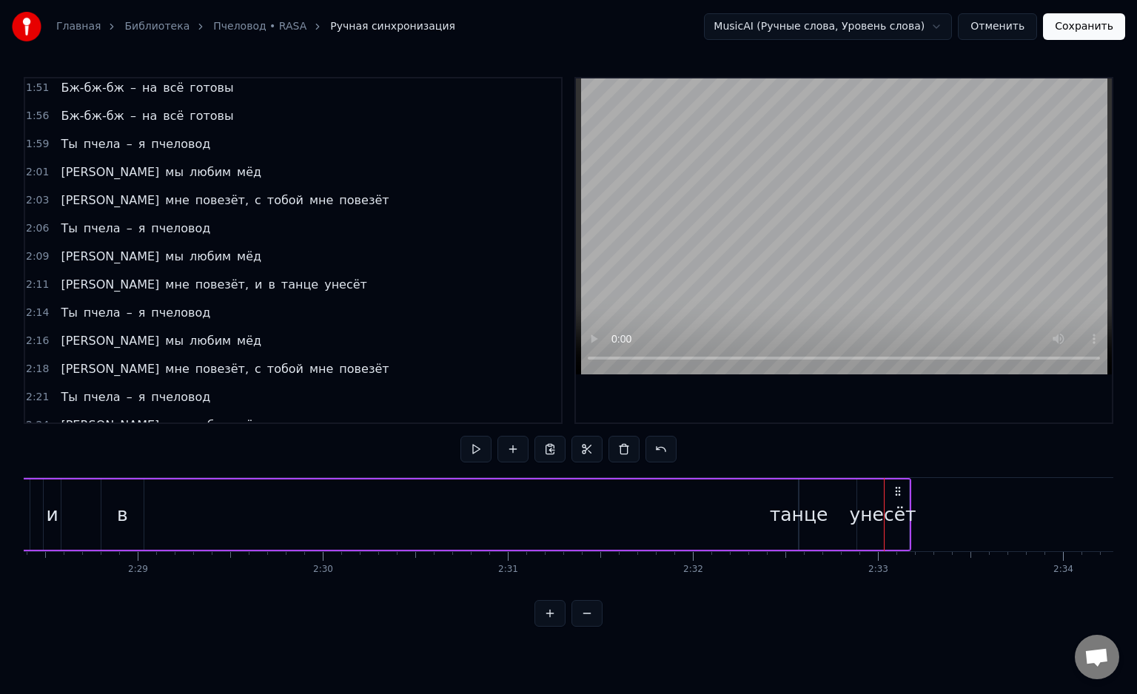
click at [797, 518] on div "танце" at bounding box center [799, 515] width 58 height 28
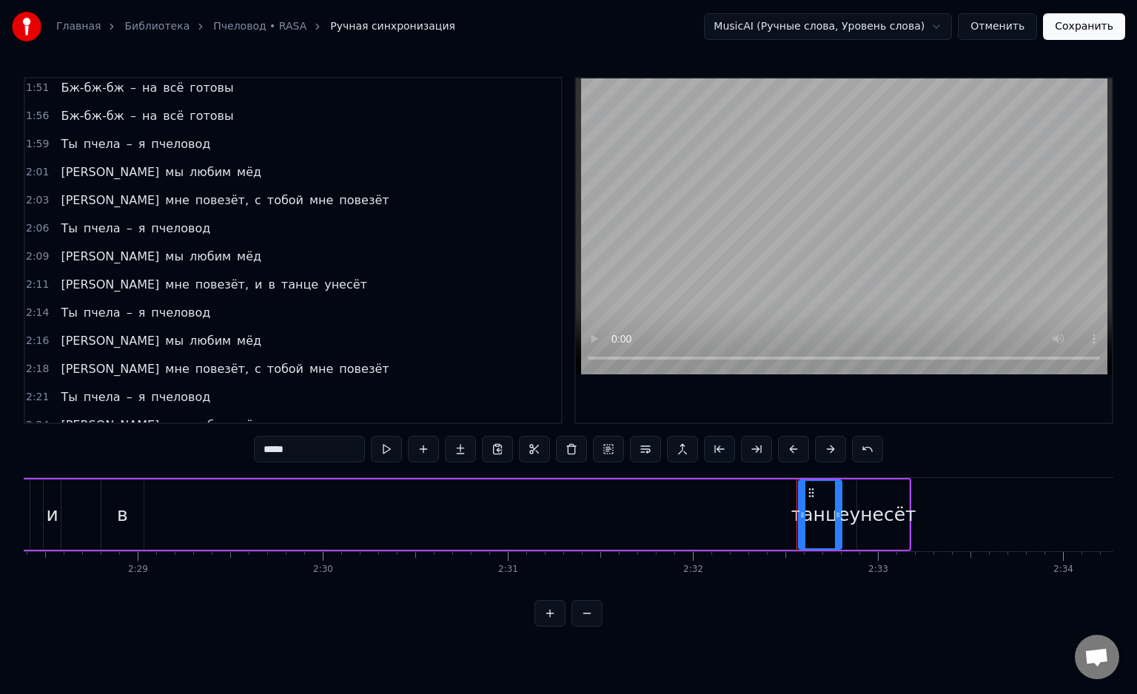
click at [838, 520] on div at bounding box center [838, 514] width 6 height 67
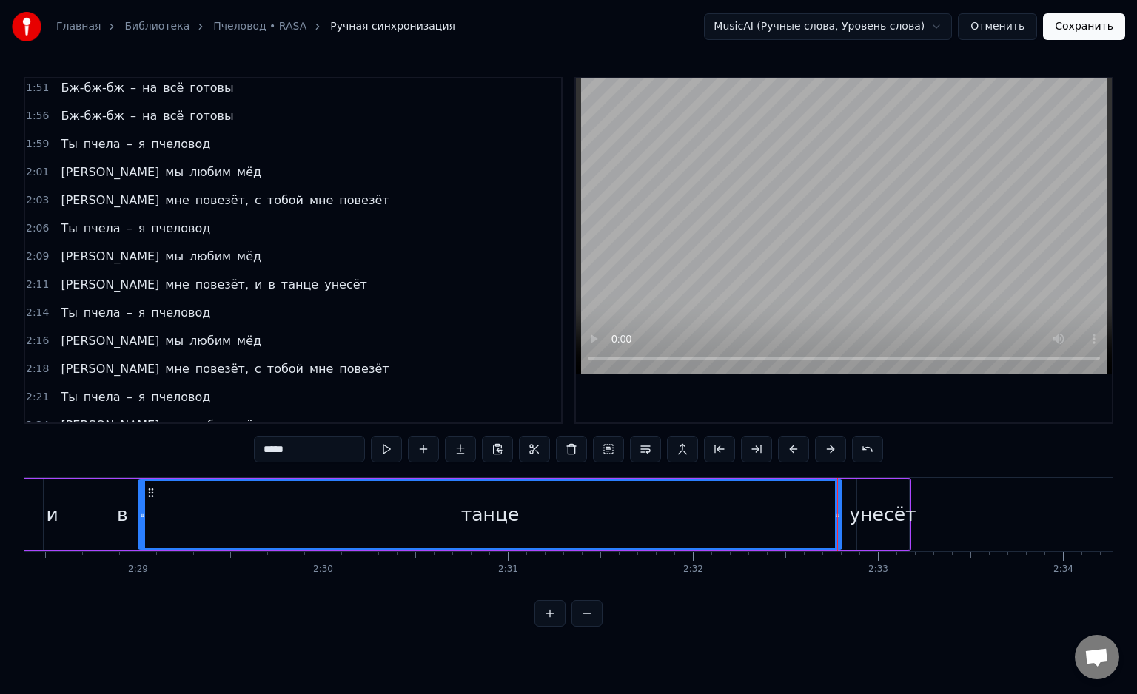
drag, startPoint x: 801, startPoint y: 517, endPoint x: 146, endPoint y: 527, distance: 655.8
click at [142, 529] on div at bounding box center [142, 514] width 6 height 67
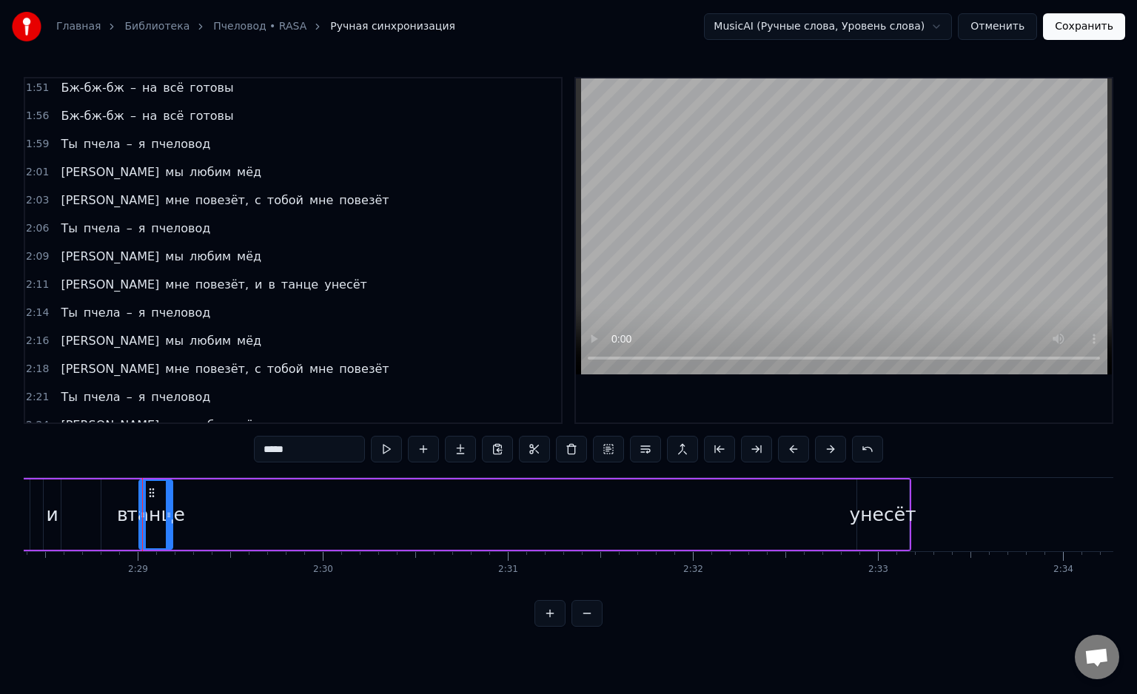
drag, startPoint x: 837, startPoint y: 521, endPoint x: 426, endPoint y: 516, distance: 410.8
click at [169, 503] on div at bounding box center [169, 514] width 6 height 67
drag, startPoint x: 863, startPoint y: 521, endPoint x: 844, endPoint y: 521, distance: 19.2
click at [861, 521] on div "унесёт" at bounding box center [882, 515] width 67 height 28
type input "******"
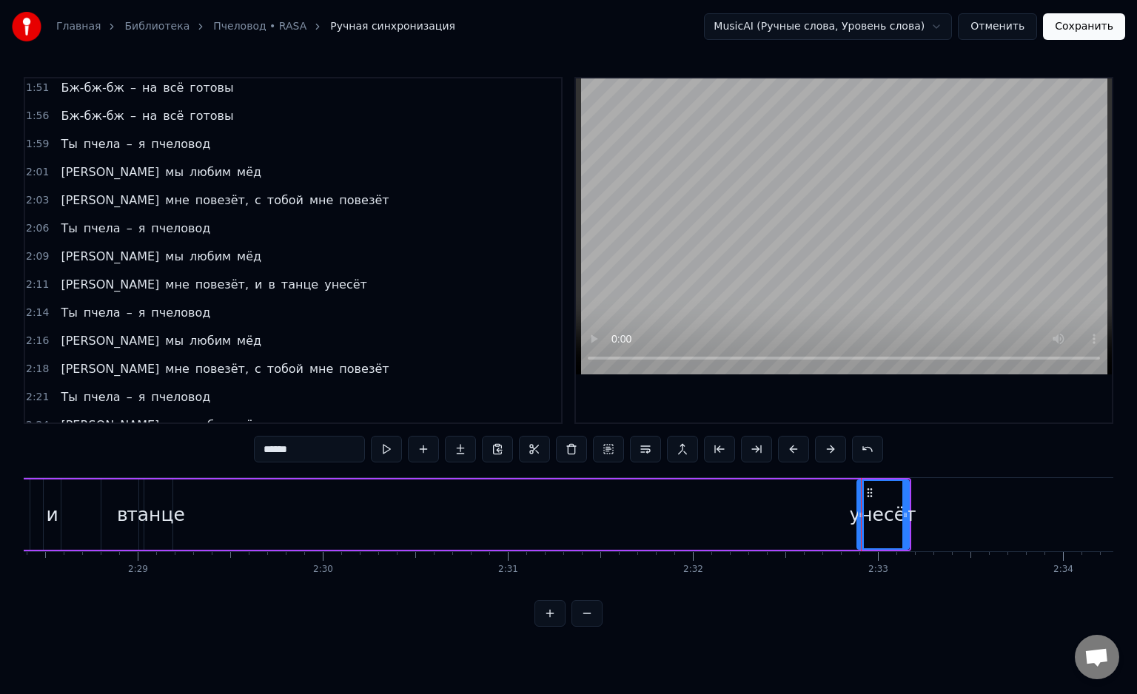
drag, startPoint x: 860, startPoint y: 518, endPoint x: 673, endPoint y: 506, distance: 186.9
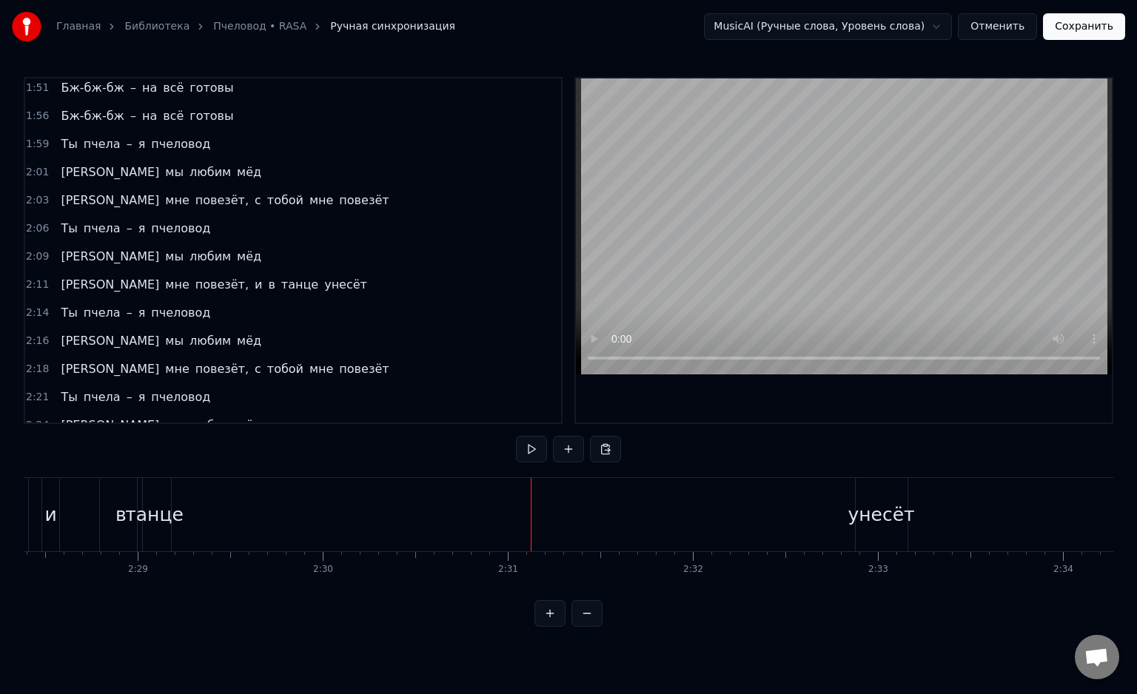
click at [857, 519] on div "унесёт" at bounding box center [880, 515] width 67 height 28
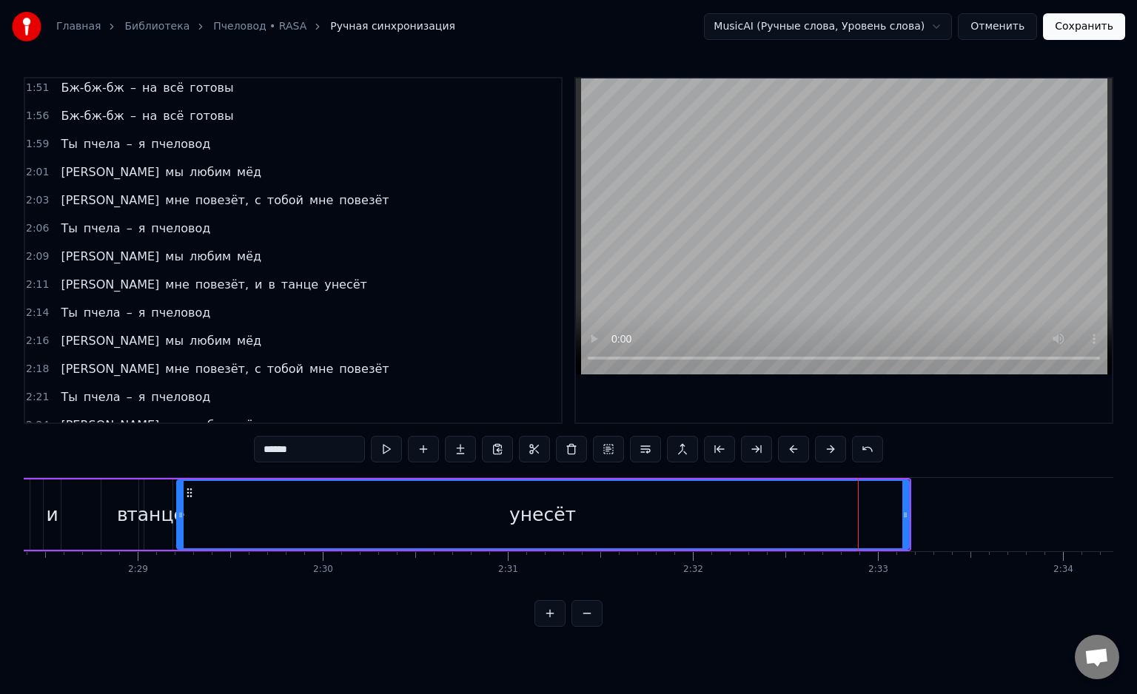
drag, startPoint x: 858, startPoint y: 522, endPoint x: 178, endPoint y: 530, distance: 680.1
click at [178, 530] on div at bounding box center [181, 514] width 6 height 67
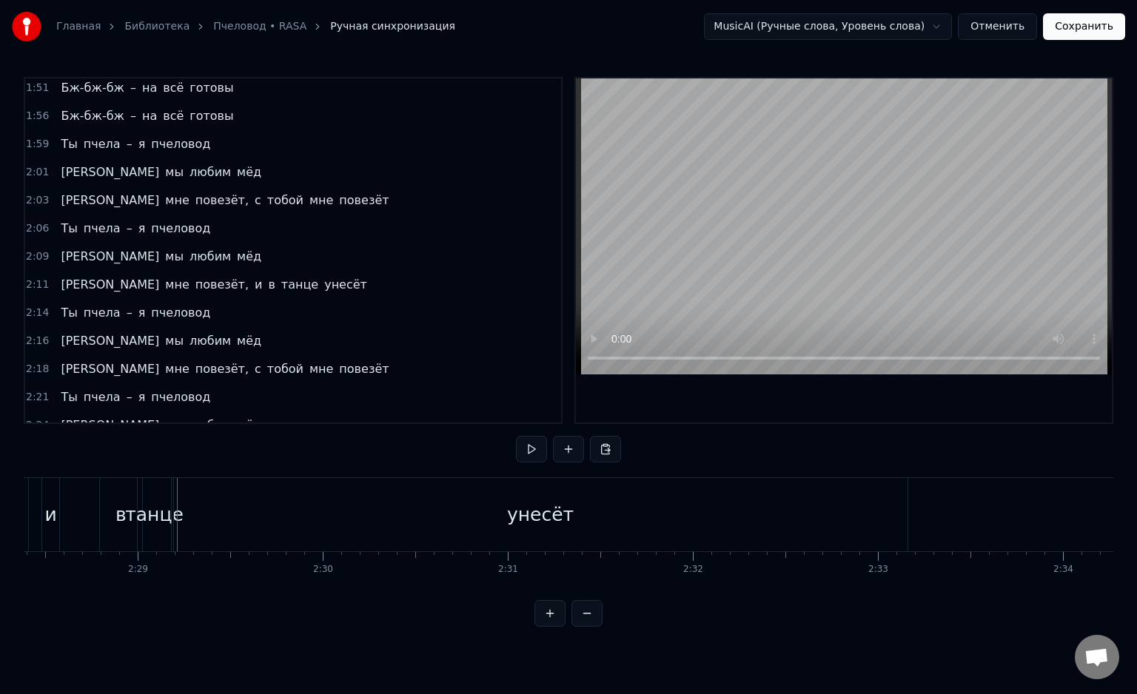
click at [892, 513] on div "унесёт" at bounding box center [540, 514] width 733 height 73
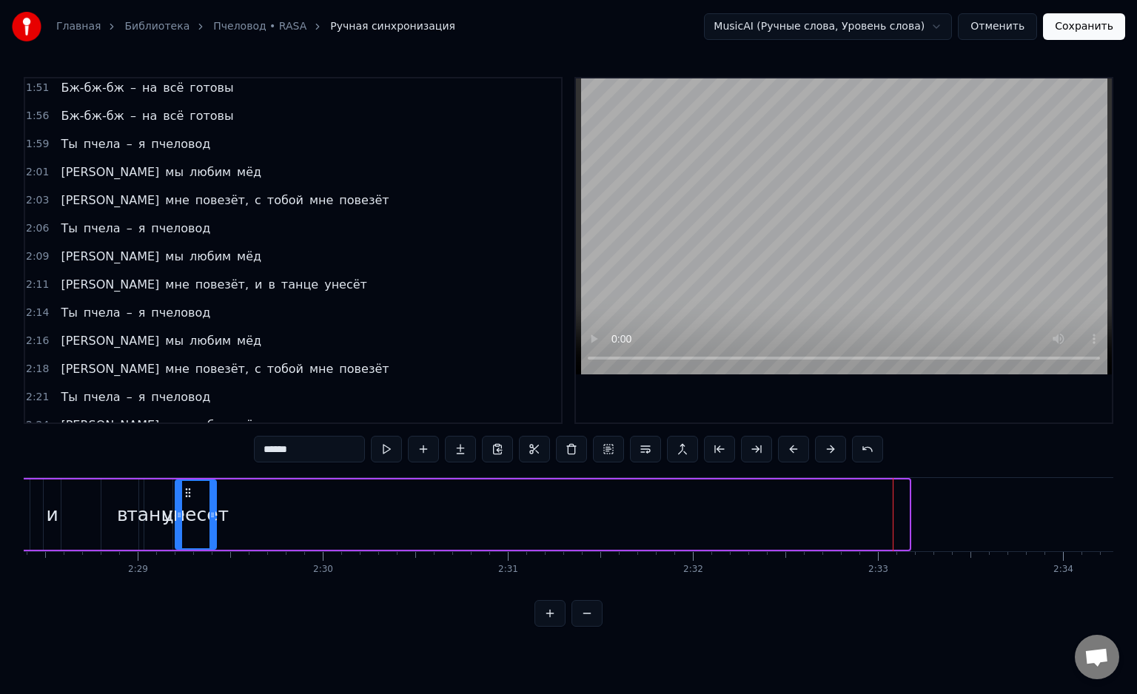
drag, startPoint x: 902, startPoint y: 513, endPoint x: 209, endPoint y: 499, distance: 692.8
click at [209, 499] on div at bounding box center [212, 514] width 6 height 67
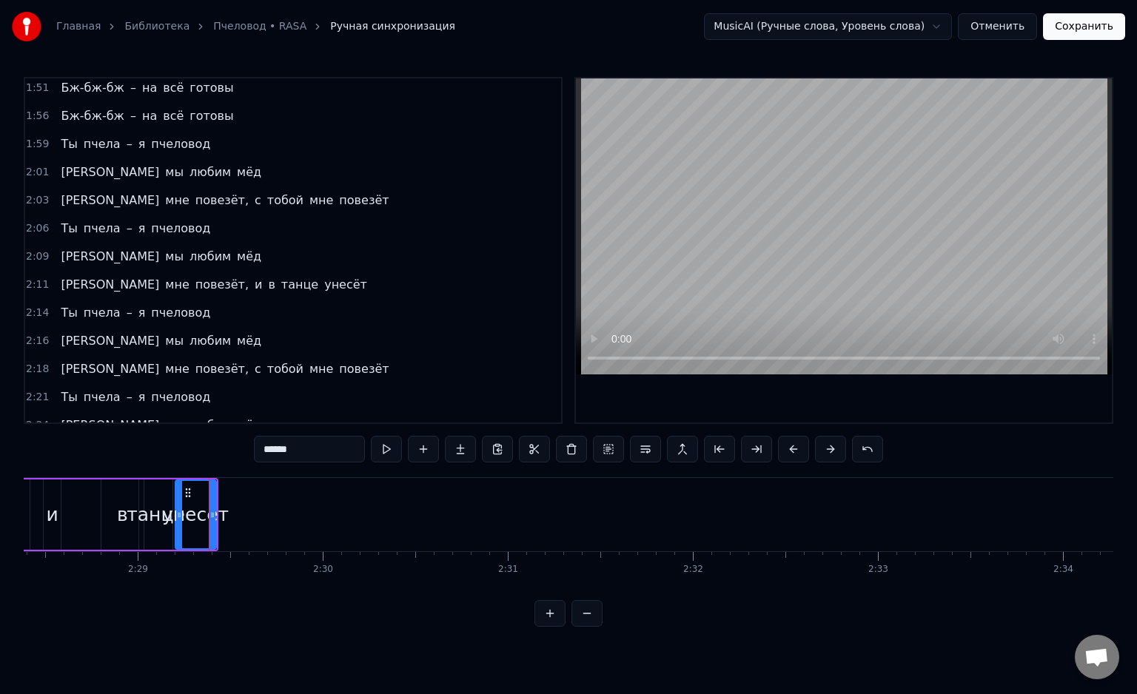
click at [59, 445] on span "[PERSON_NAME]" at bounding box center [109, 453] width 101 height 17
type input "*"
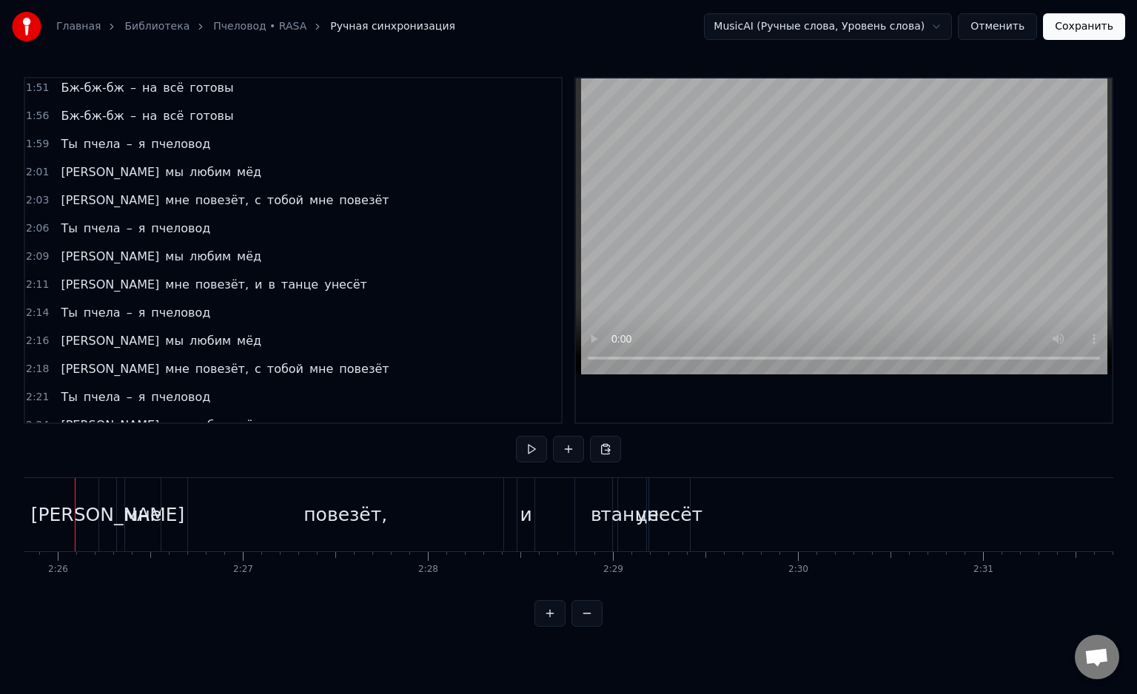
scroll to position [0, 26954]
click at [525, 524] on div "повезёт," at bounding box center [368, 514] width 315 height 73
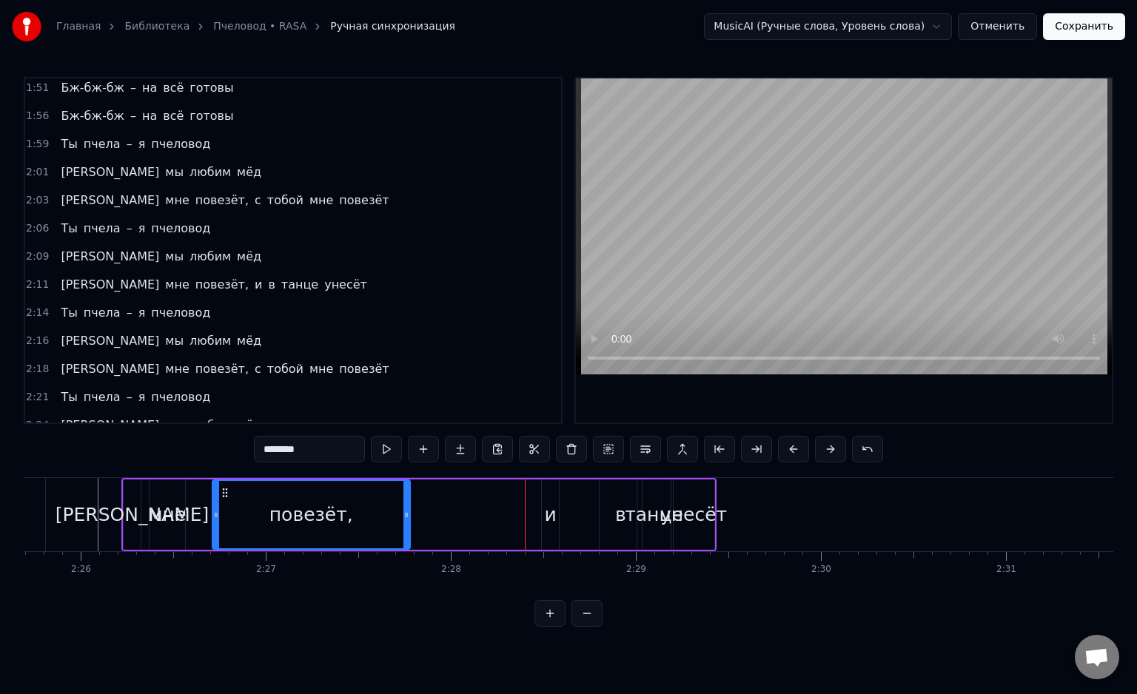
drag, startPoint x: 522, startPoint y: 522, endPoint x: 418, endPoint y: 518, distance: 103.7
click at [404, 520] on div at bounding box center [406, 514] width 6 height 67
click at [545, 522] on div "и" at bounding box center [550, 515] width 12 height 28
type input "*"
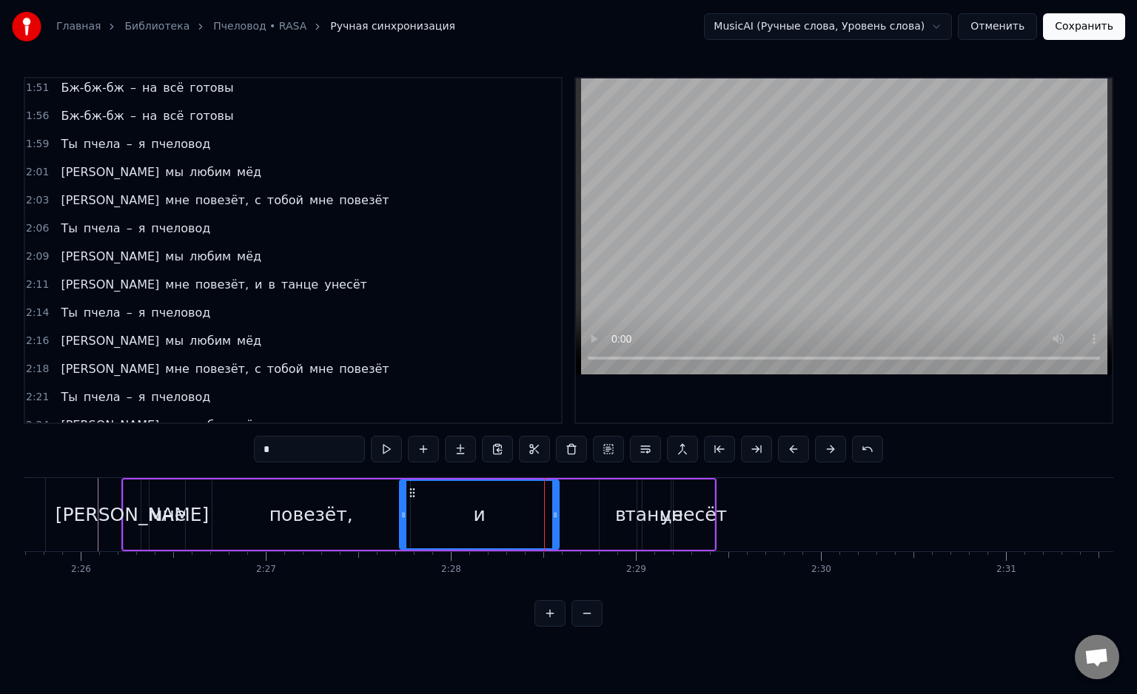
drag, startPoint x: 542, startPoint y: 523, endPoint x: 416, endPoint y: 522, distance: 125.8
click at [400, 525] on div at bounding box center [403, 514] width 6 height 67
drag, startPoint x: 557, startPoint y: 523, endPoint x: 431, endPoint y: 526, distance: 125.1
click at [431, 526] on div at bounding box center [430, 514] width 6 height 67
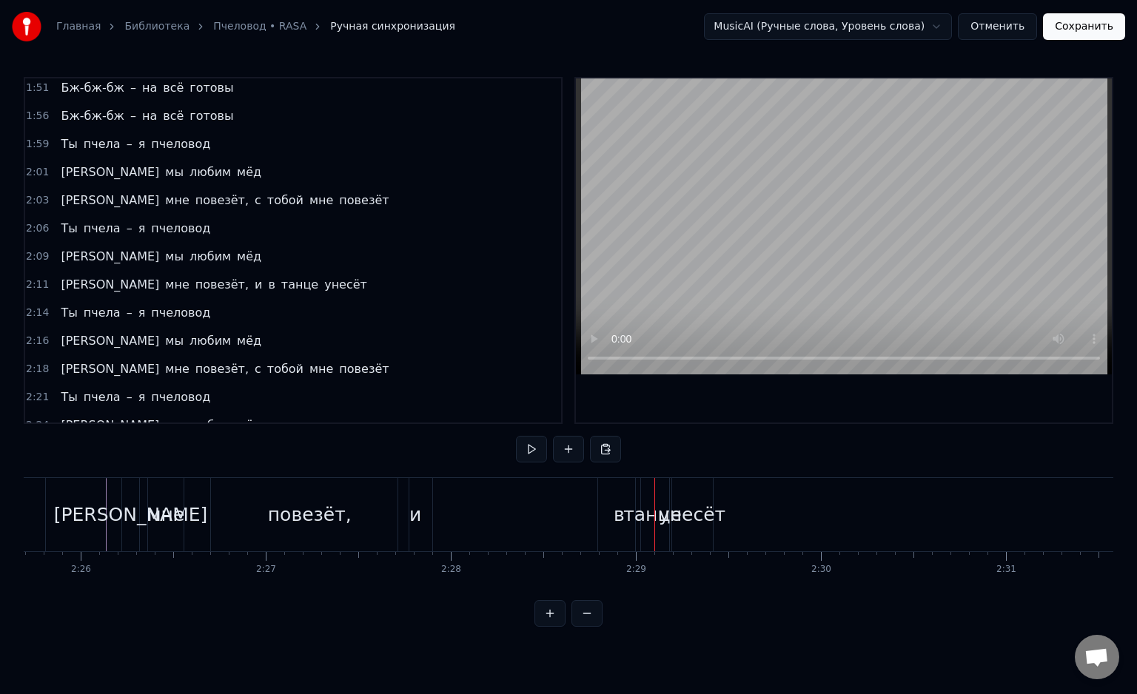
click at [607, 528] on div "в" at bounding box center [619, 514] width 43 height 73
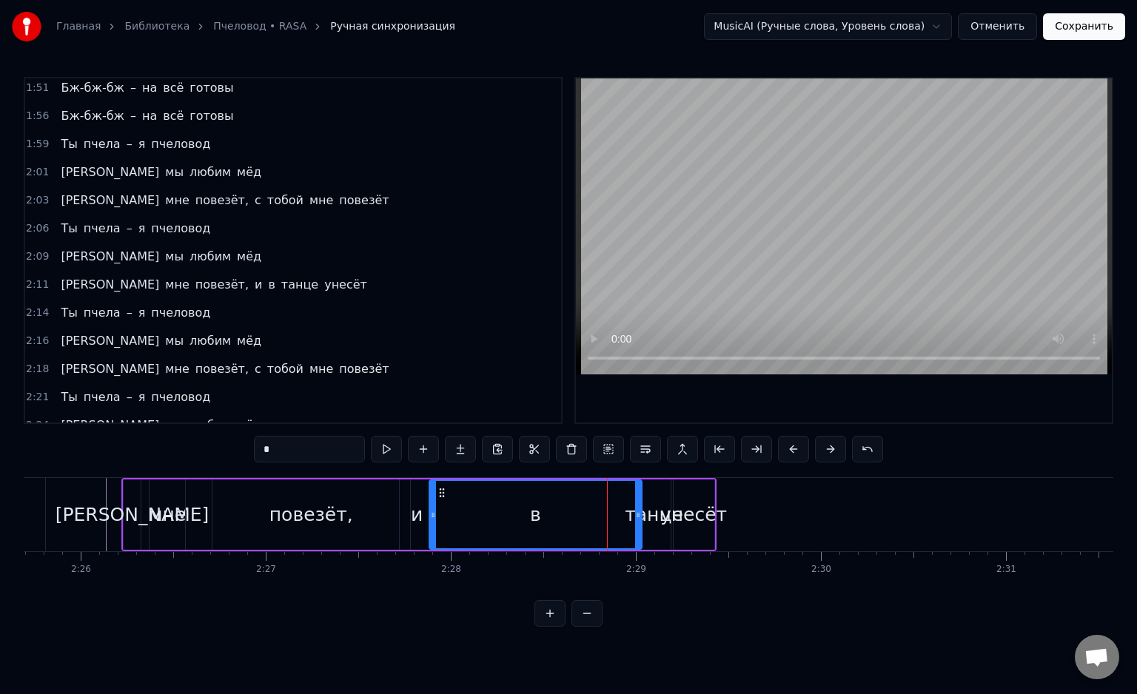
drag, startPoint x: 600, startPoint y: 527, endPoint x: 430, endPoint y: 527, distance: 170.2
click at [430, 527] on div at bounding box center [433, 514] width 6 height 67
drag, startPoint x: 635, startPoint y: 525, endPoint x: 352, endPoint y: 516, distance: 283.6
click at [504, 527] on div "в" at bounding box center [471, 514] width 82 height 67
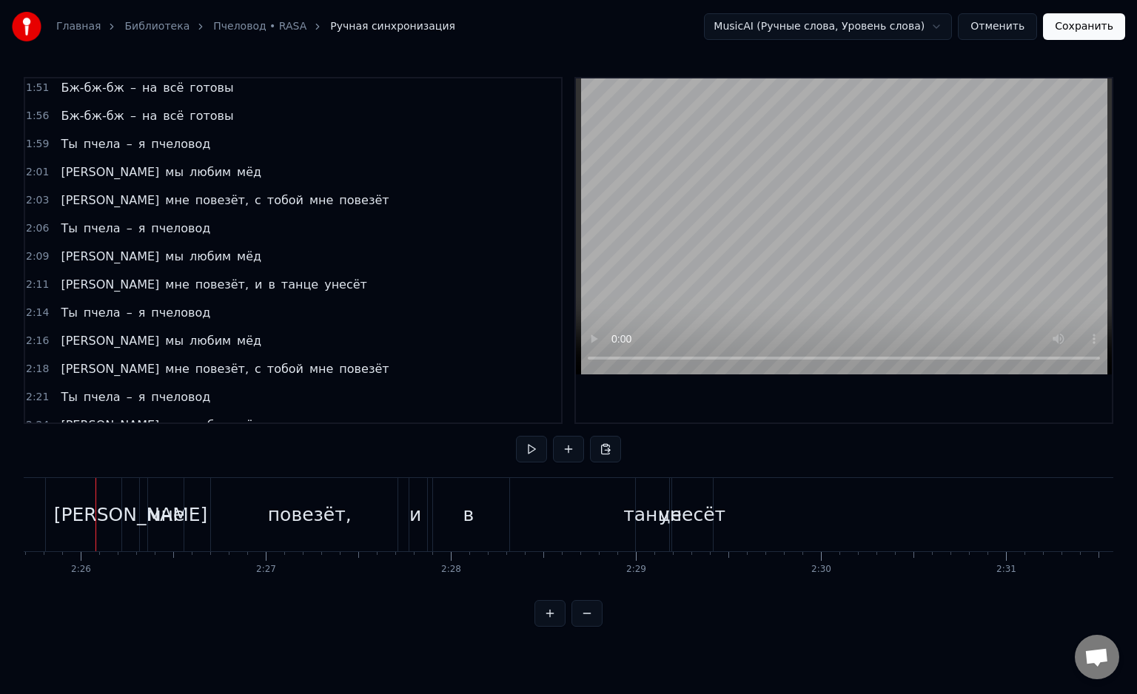
scroll to position [0, 26952]
click at [653, 532] on div "танце" at bounding box center [654, 514] width 33 height 73
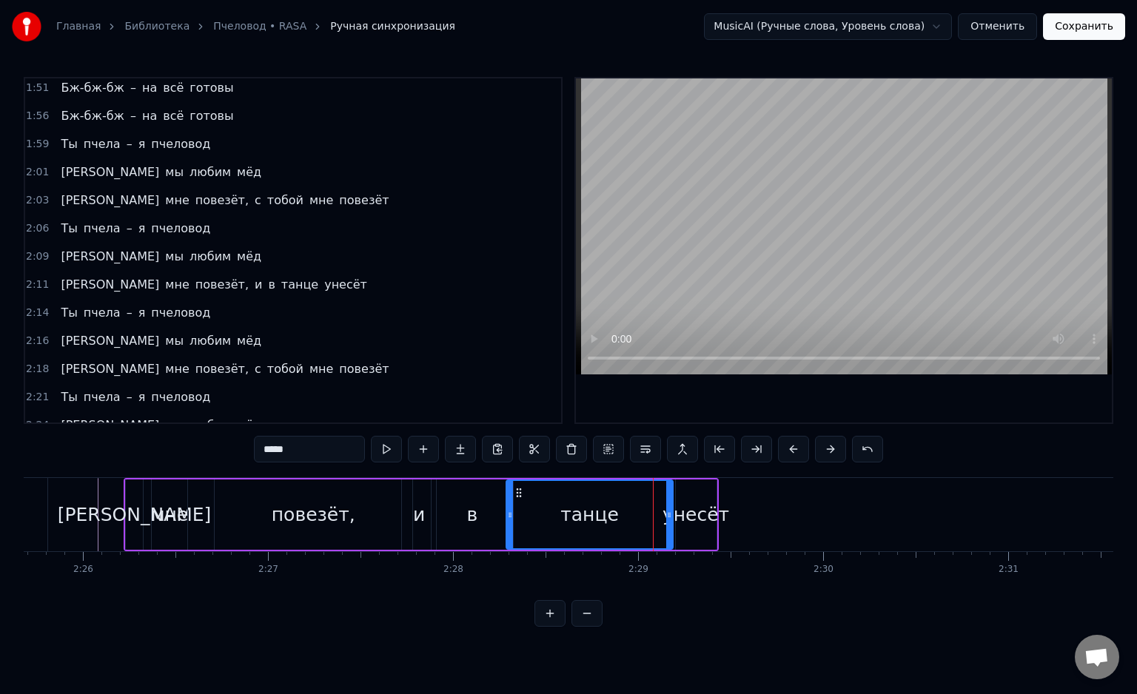
drag, startPoint x: 641, startPoint y: 527, endPoint x: 508, endPoint y: 531, distance: 133.3
click at [508, 531] on div at bounding box center [510, 514] width 6 height 67
drag, startPoint x: 669, startPoint y: 527, endPoint x: 597, endPoint y: 531, distance: 71.9
click at [597, 531] on div at bounding box center [597, 514] width 6 height 67
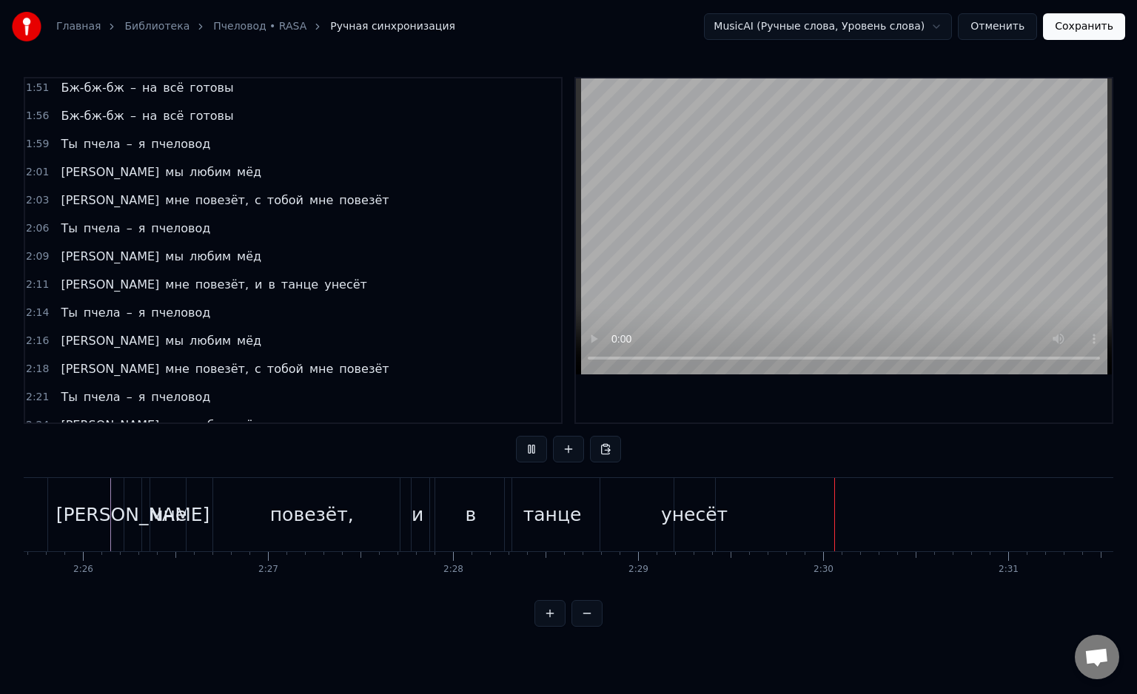
click at [702, 523] on div "унесёт" at bounding box center [694, 515] width 67 height 28
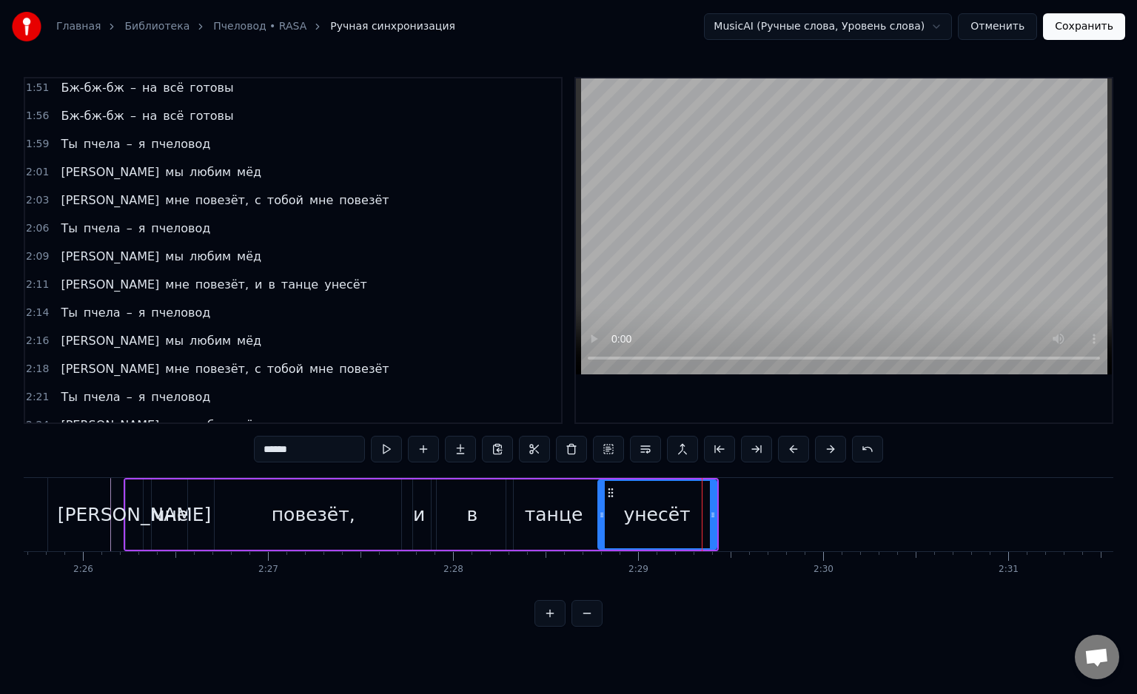
drag, startPoint x: 673, startPoint y: 522, endPoint x: 594, endPoint y: 525, distance: 79.3
click at [599, 525] on div at bounding box center [602, 514] width 6 height 67
drag, startPoint x: 710, startPoint y: 523, endPoint x: 725, endPoint y: 535, distance: 19.5
click at [725, 535] on div at bounding box center [728, 514] width 6 height 67
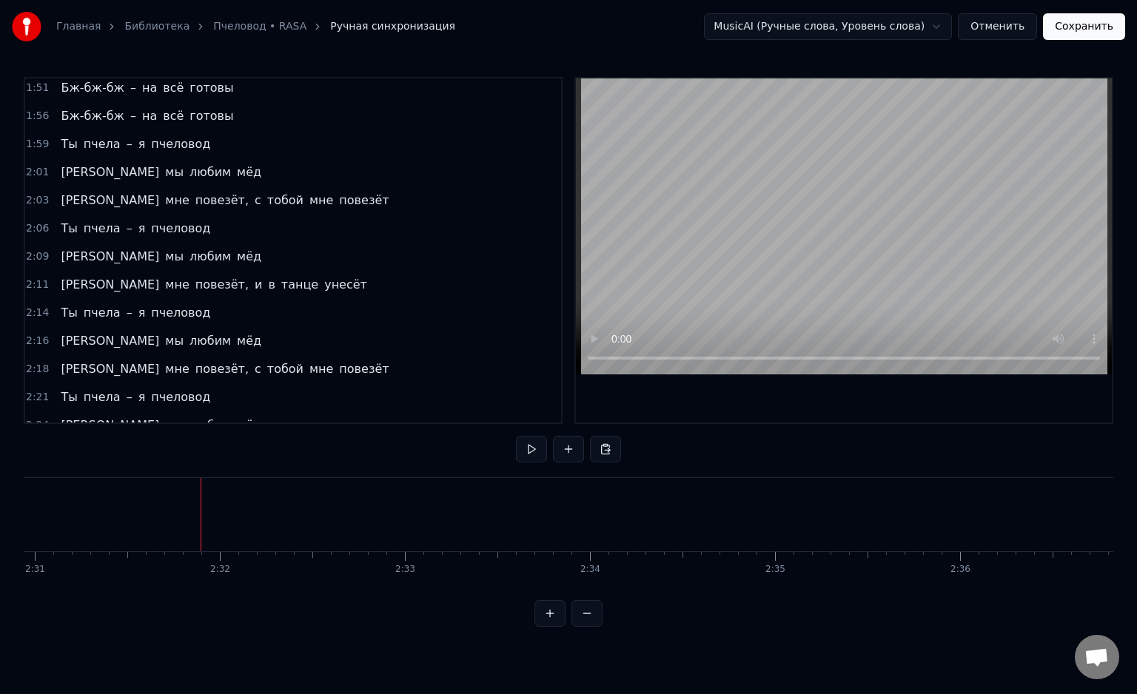
scroll to position [0, 27926]
click at [1084, 27] on button "Сохранить" at bounding box center [1084, 26] width 82 height 27
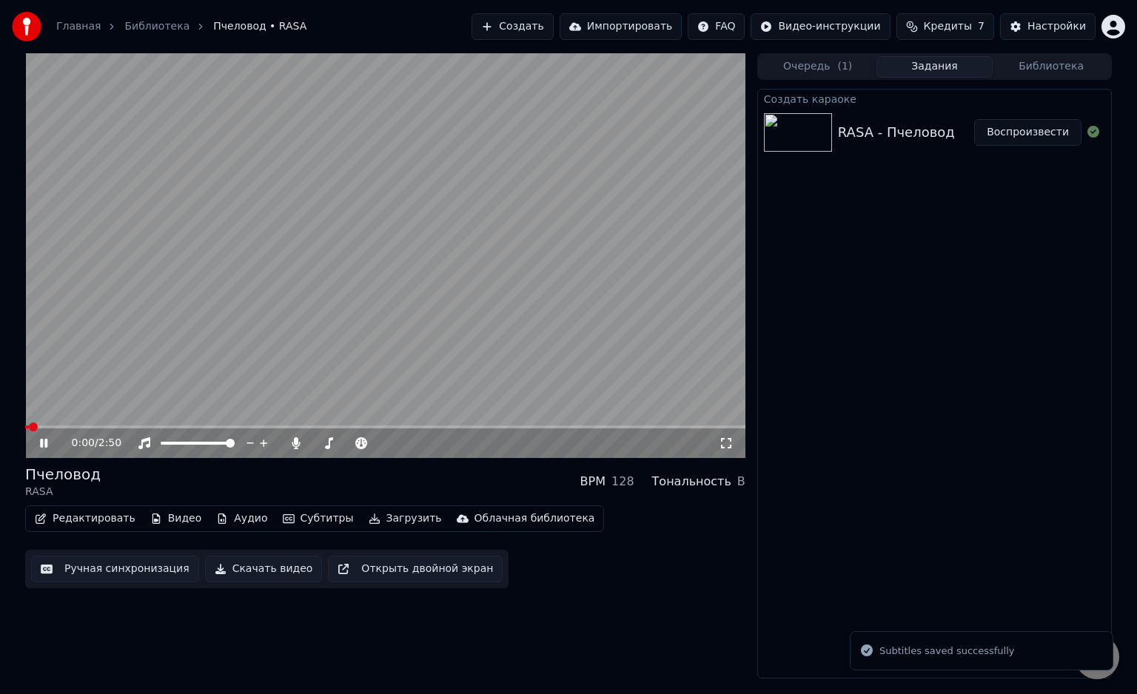
click at [379, 517] on button "Загрузить" at bounding box center [405, 518] width 85 height 21
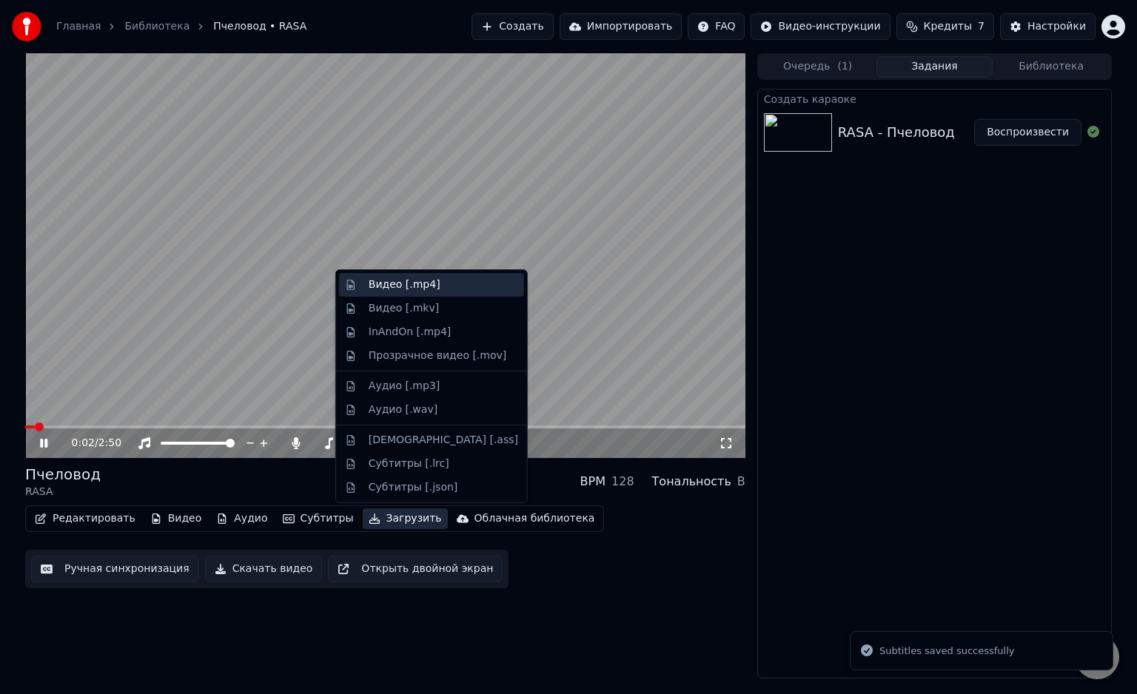
click at [455, 291] on div "Видео [.mp4]" at bounding box center [443, 285] width 149 height 15
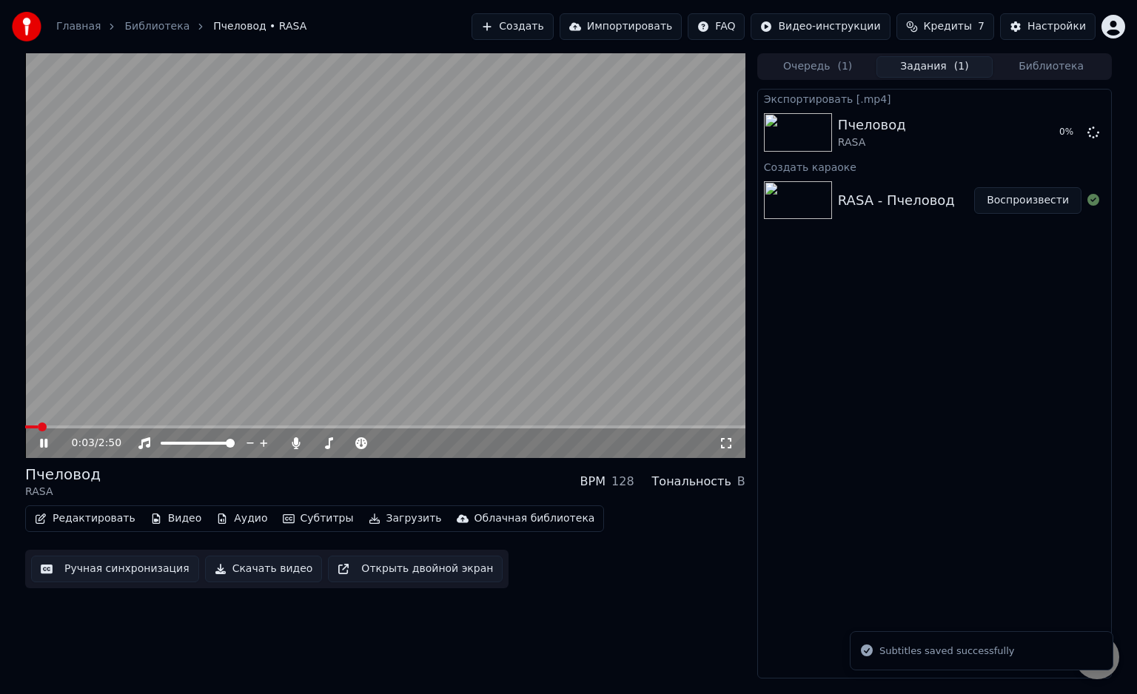
click at [414, 297] on video at bounding box center [385, 255] width 720 height 405
click at [1059, 121] on button "Показать" at bounding box center [1043, 132] width 76 height 27
click at [1055, 133] on button "Показать" at bounding box center [1043, 132] width 76 height 27
click at [1055, 129] on button "Показать" at bounding box center [1043, 132] width 76 height 27
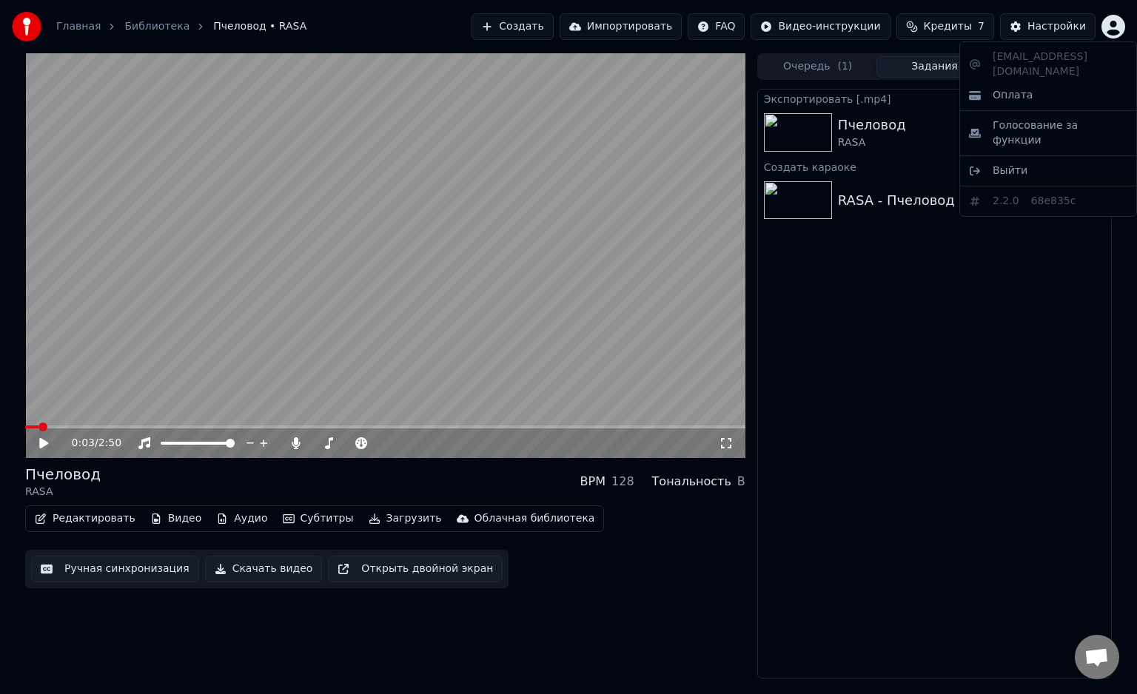
click at [1112, 24] on html "Главная Библиотека Пчеловод • RASA Создать Импортировать FAQ Видео-инструкции К…" at bounding box center [568, 347] width 1137 height 694
click at [1048, 159] on div "Выйти" at bounding box center [1048, 171] width 170 height 24
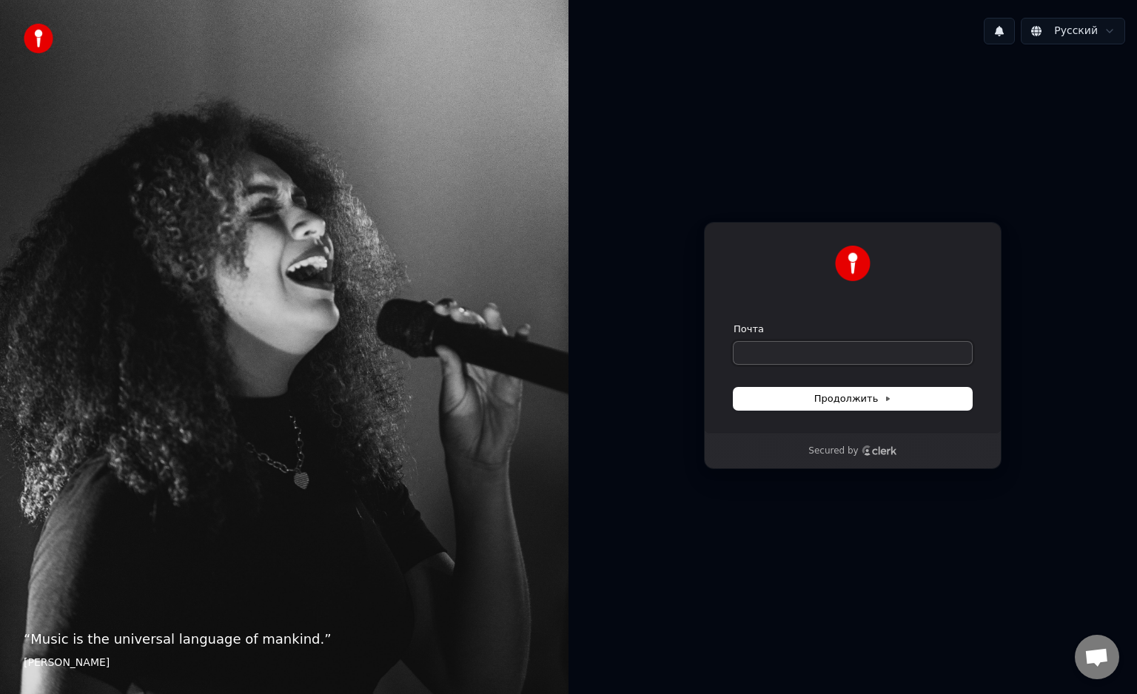
click at [872, 346] on input "Почта" at bounding box center [852, 353] width 238 height 22
click at [764, 350] on input "Почта" at bounding box center [852, 353] width 238 height 22
paste input "**********"
click at [887, 400] on icon at bounding box center [888, 399] width 3 height 4
type input "**********"
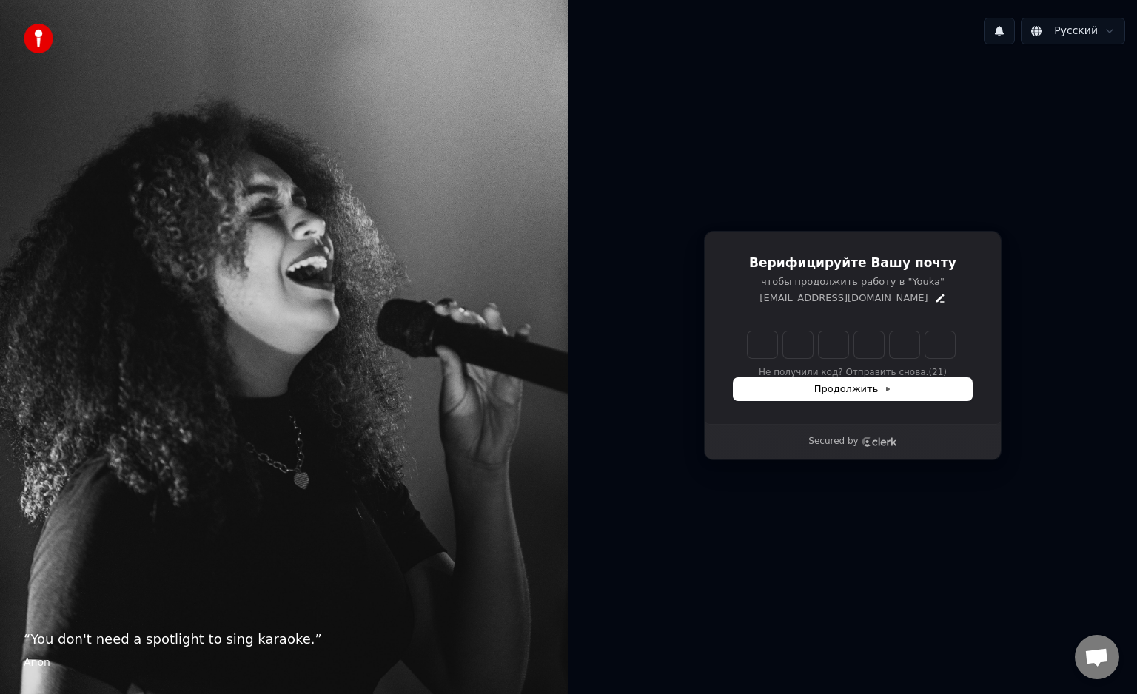
type input "*"
type input "**"
type input "*"
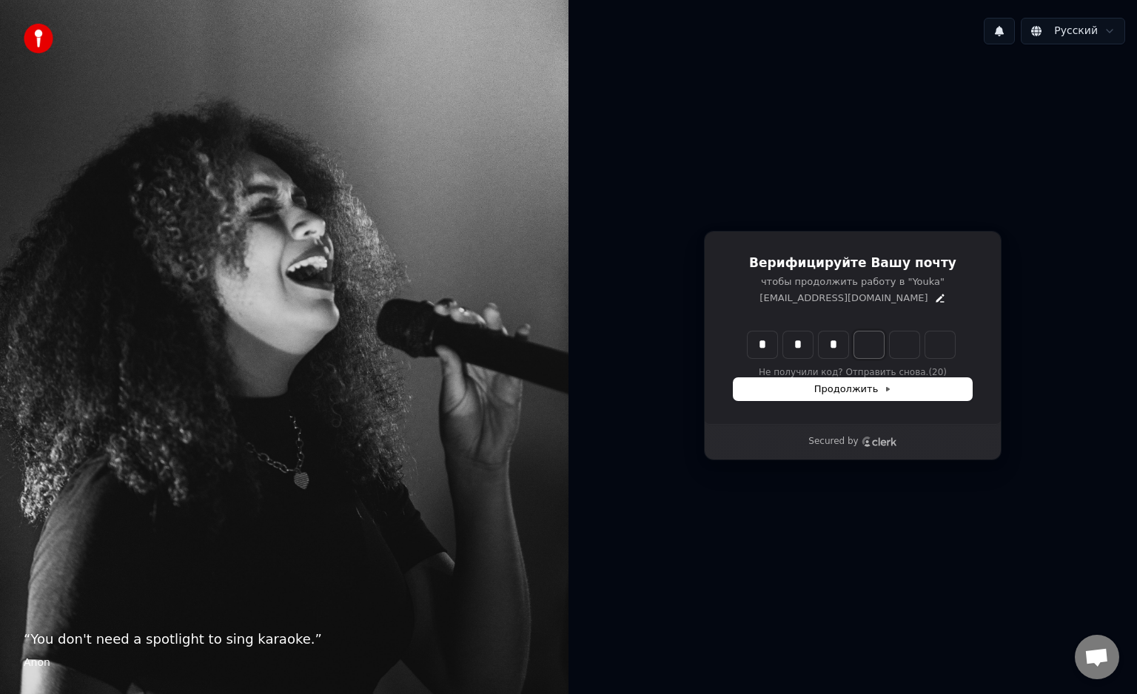
type input "***"
type input "*"
type input "****"
type input "*"
type input "******"
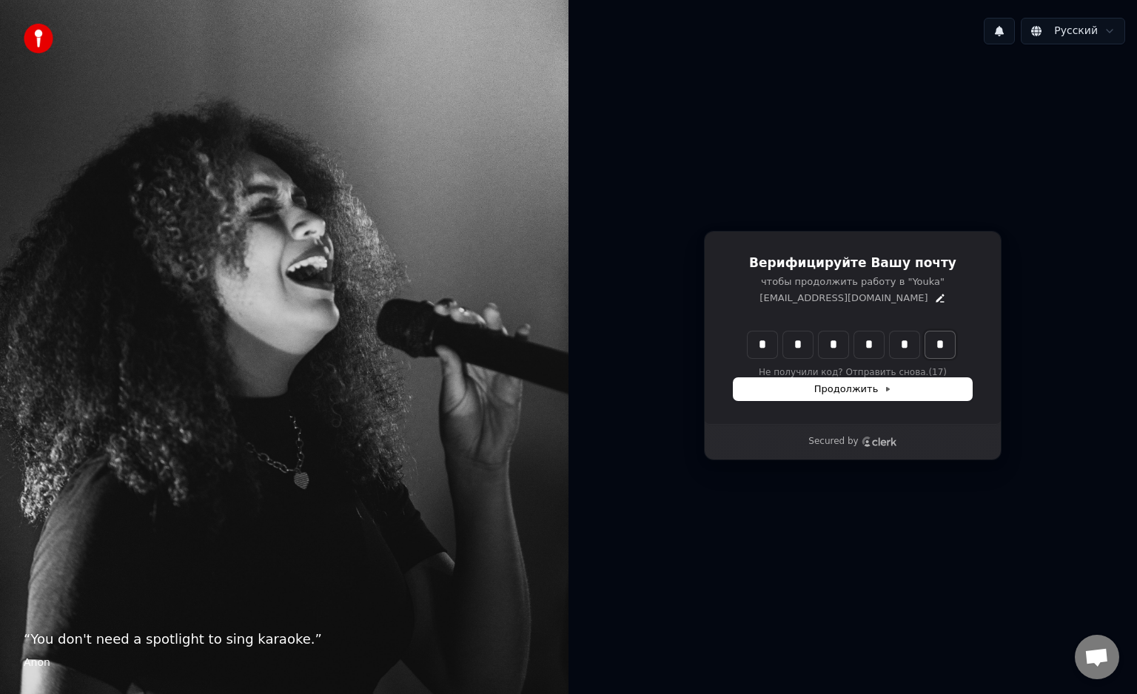
type input "*"
